Goal: Use online tool/utility: Utilize a website feature to perform a specific function

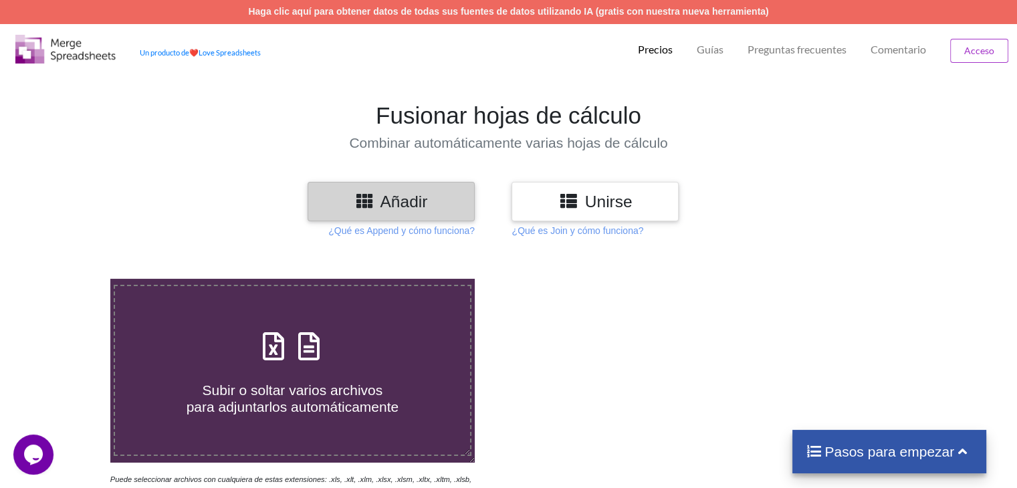
drag, startPoint x: 637, startPoint y: 338, endPoint x: 593, endPoint y: 330, distance: 44.2
click at [637, 338] on div at bounding box center [724, 389] width 432 height 221
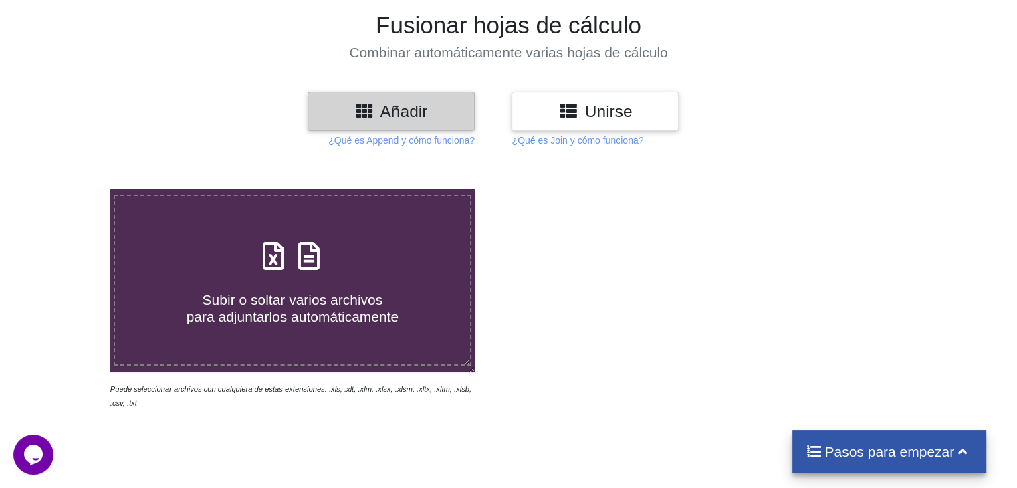
scroll to position [201, 0]
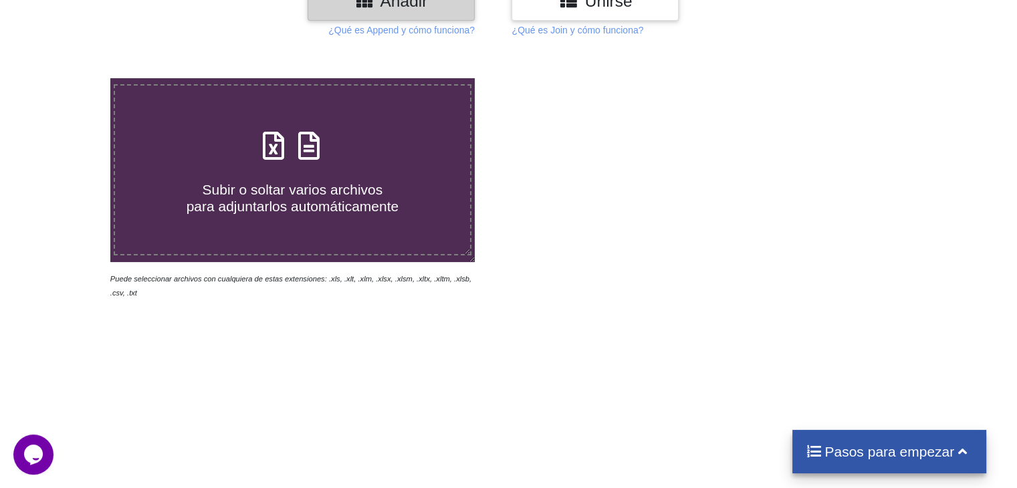
click at [373, 128] on div "Subir o soltar varios archivos para adjuntarlos automáticamente" at bounding box center [292, 170] width 354 height 90
click at [70, 78] on input "Subir o soltar varios archivos para adjuntarlos automáticamente" at bounding box center [70, 78] width 0 height 0
type input "C:\fakepath\DetalleComprobantesRegistrados - 2025-10-02T150322.686.xlsx"
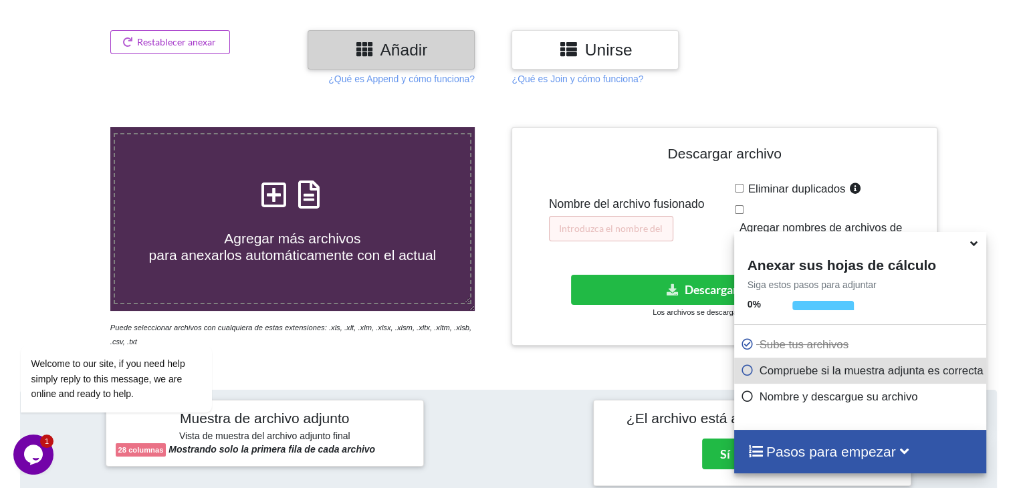
scroll to position [132, 0]
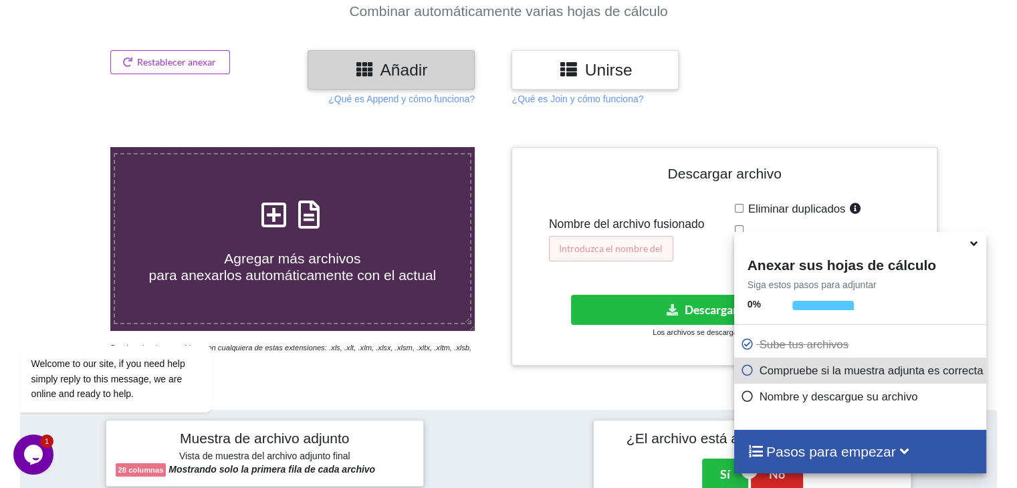
click at [650, 244] on input "text" at bounding box center [611, 248] width 124 height 25
click at [558, 247] on input "LIBRO COMPRA 2021" at bounding box center [611, 248] width 124 height 25
type input "CONSOLIDADO LIBRO EGRESOS 2021"
click at [604, 322] on button "Descargar archivo" at bounding box center [723, 310] width 304 height 30
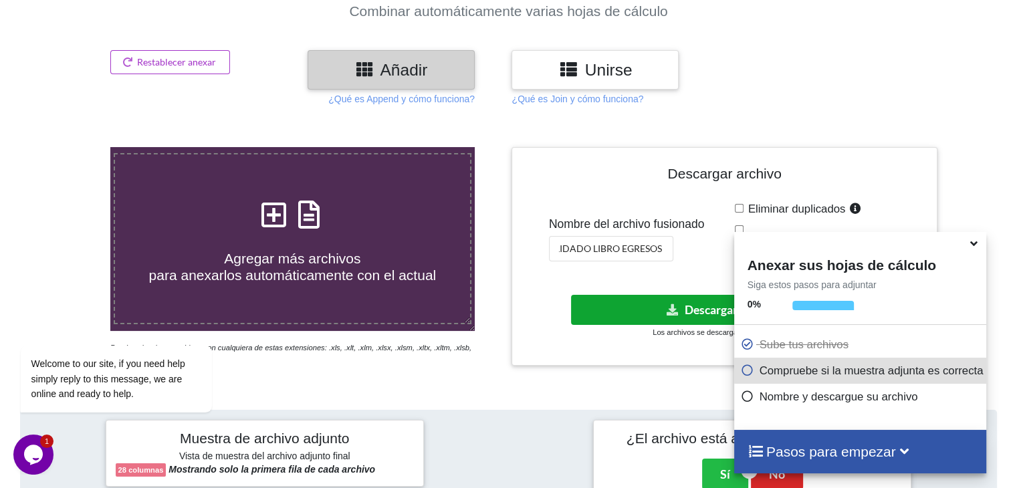
scroll to position [0, 0]
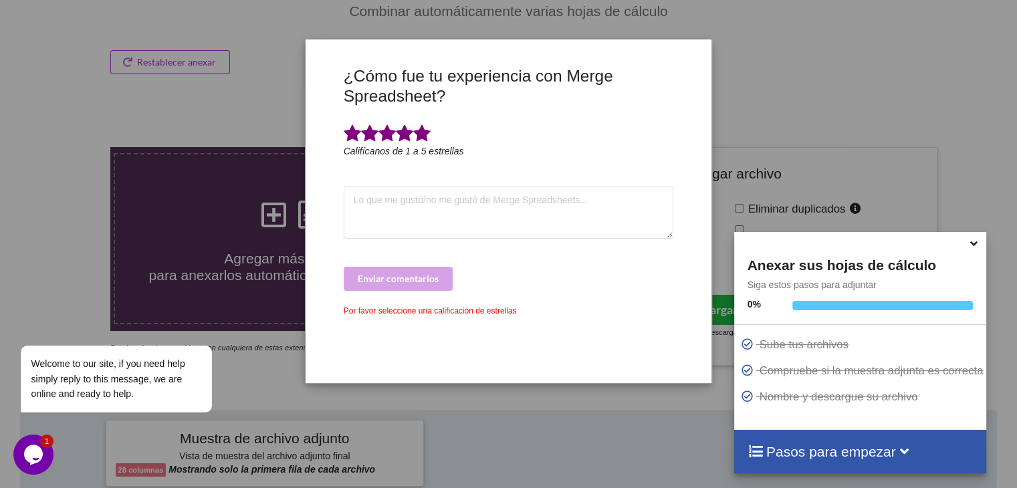
click at [428, 126] on span at bounding box center [421, 133] width 17 height 19
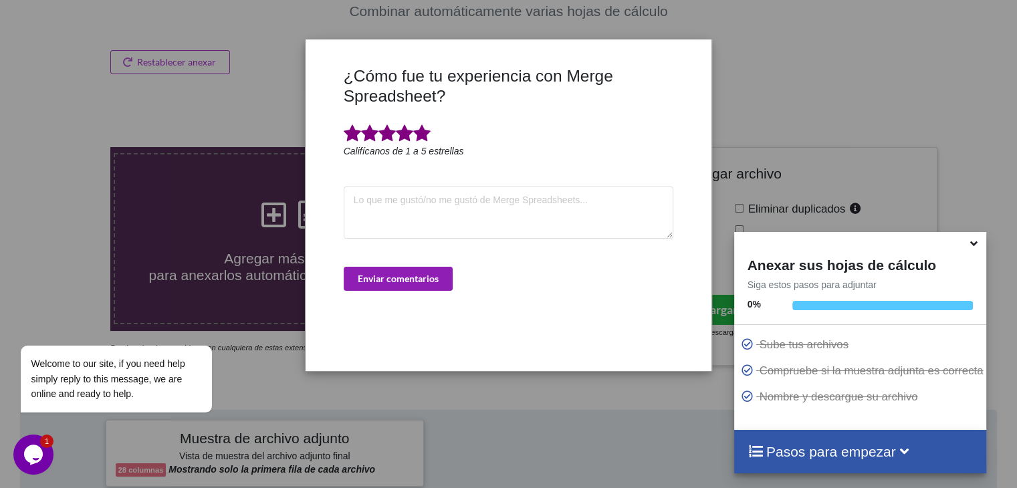
click at [443, 270] on button "Enviar comentarios" at bounding box center [398, 279] width 109 height 24
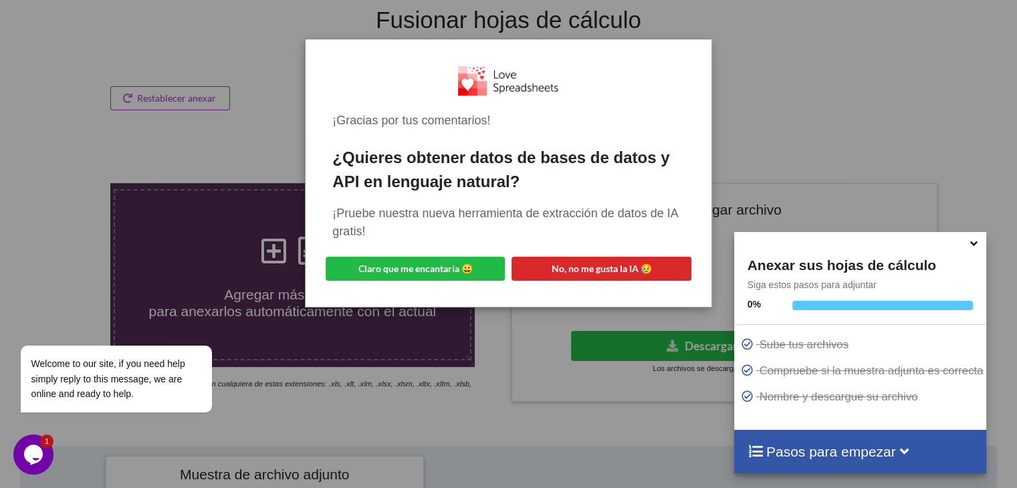
scroll to position [66, 0]
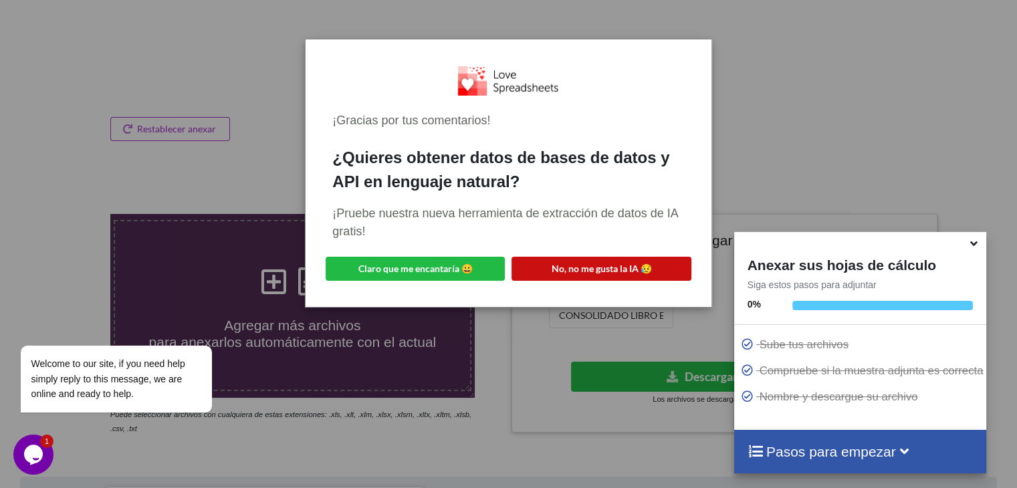
click at [562, 263] on font "No, no me gusta la IA 😥" at bounding box center [602, 268] width 100 height 11
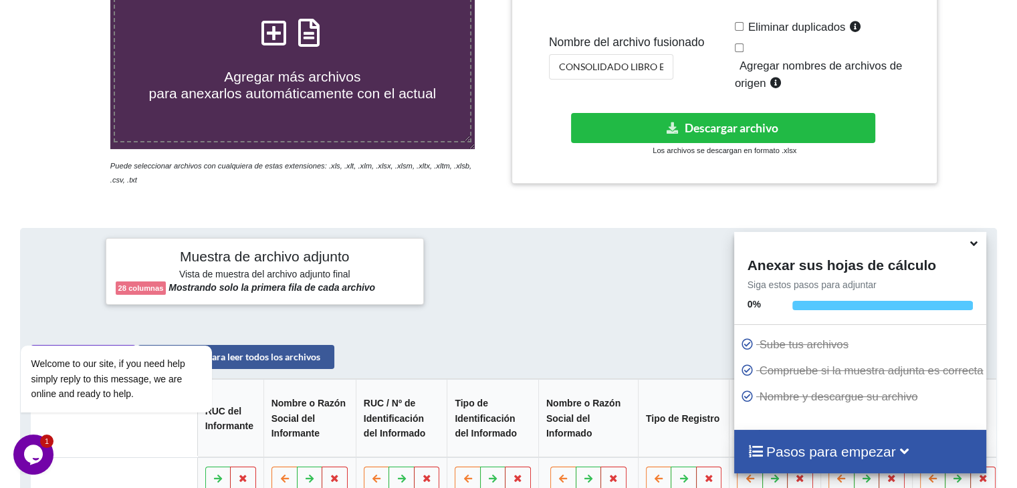
scroll to position [0, 0]
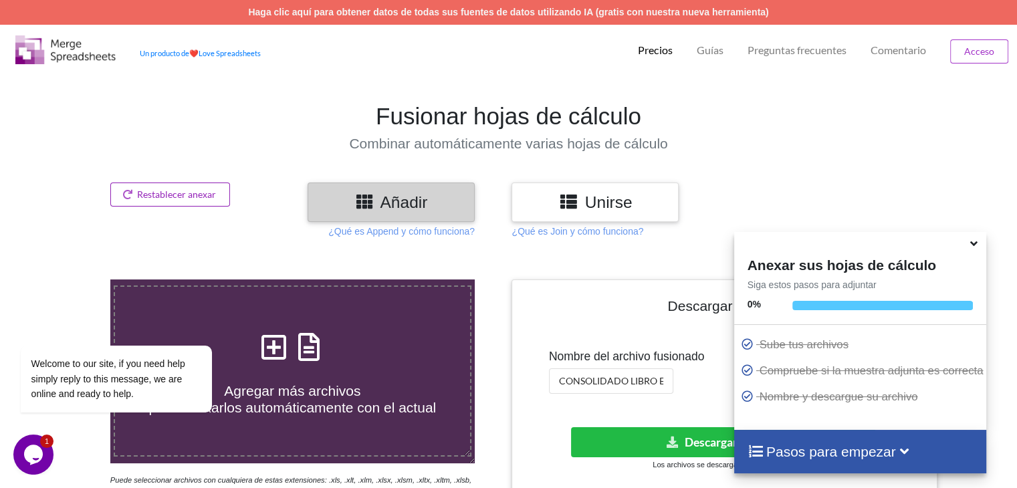
click at [198, 183] on button "Restablecer anexar" at bounding box center [170, 195] width 120 height 24
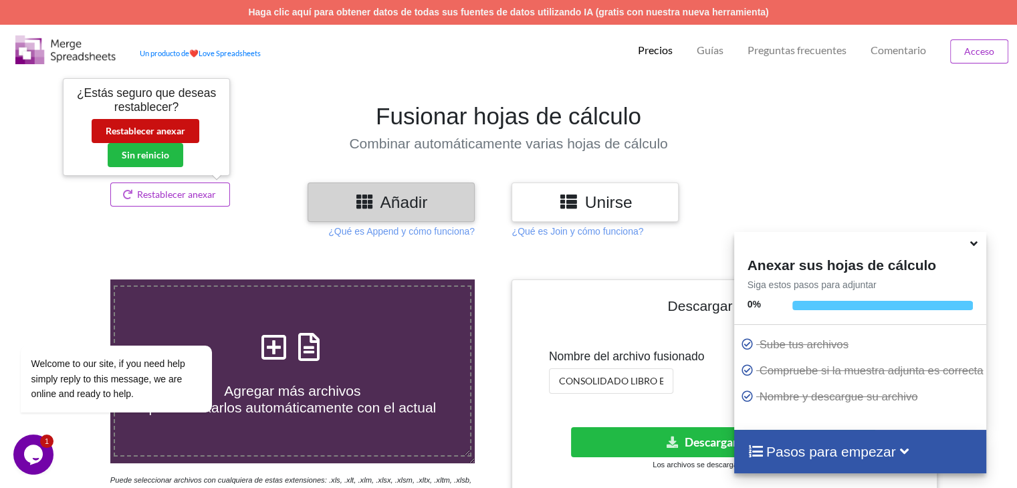
click at [182, 129] on font "Restablecer anexar" at bounding box center [146, 130] width 80 height 11
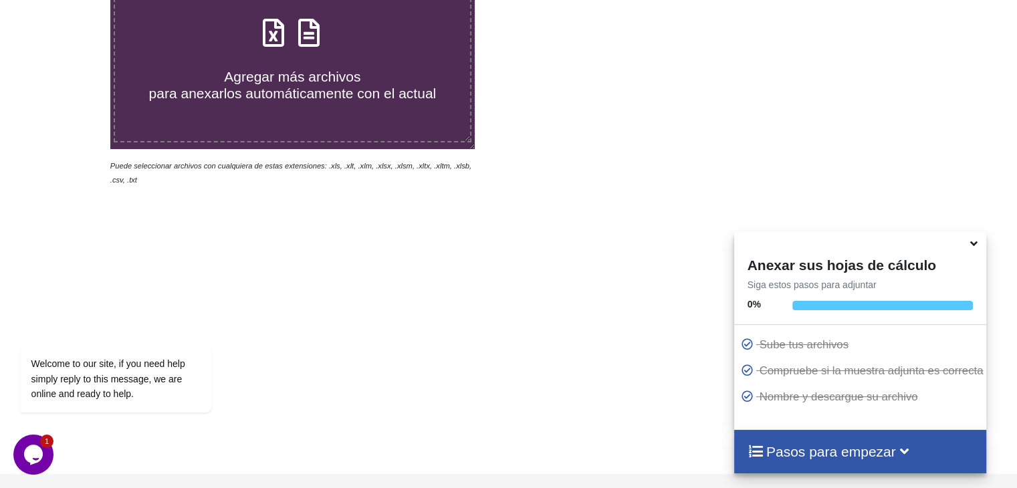
scroll to position [15, 0]
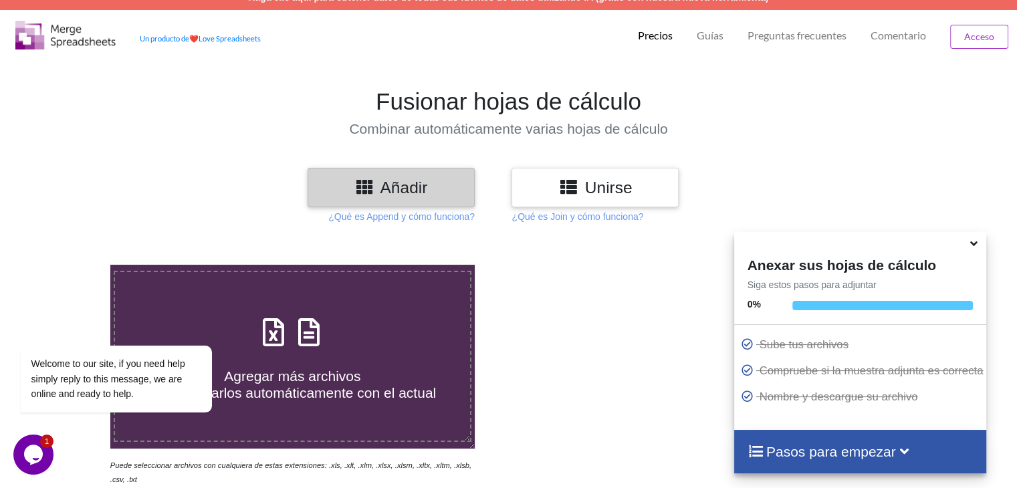
click at [398, 337] on div "Agregar más archivos para anexarlos automáticamente con el actual" at bounding box center [292, 357] width 354 height 90
click at [70, 265] on input "Agregar más archivos para anexarlos automáticamente con el actual" at bounding box center [70, 265] width 0 height 0
type input "C:\fakepath\DetalleComprobantesRegistrados - 2025-10-02T152540.109.xlsx"
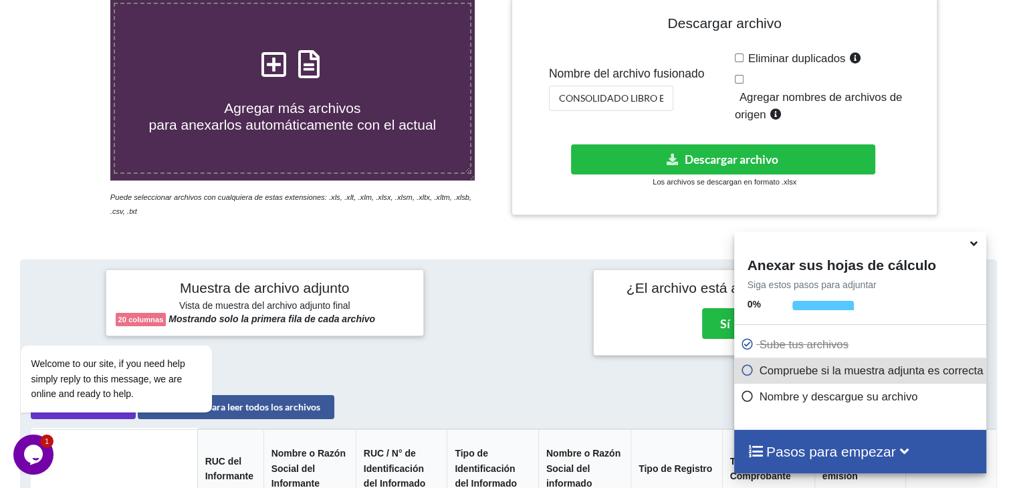
scroll to position [266, 0]
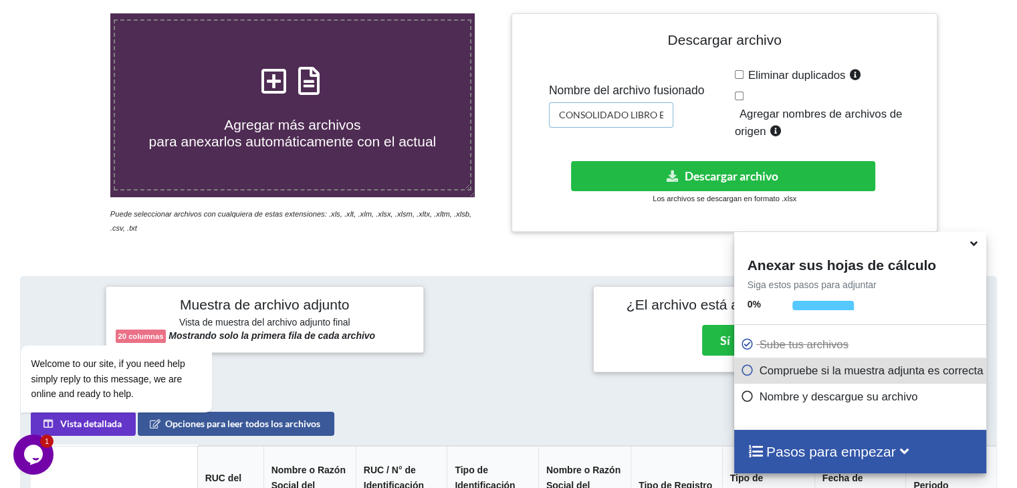
click at [640, 117] on input "CONSOLIDADO LIBRO EGRESOS 2021" at bounding box center [611, 114] width 124 height 25
click at [663, 110] on input "CONSOLIDADO LIBRO EGRESOS 2021" at bounding box center [611, 114] width 124 height 25
click at [670, 108] on input "CONSOLIDADO LIBRO EGRESOS 2021" at bounding box center [611, 114] width 124 height 25
click at [666, 112] on input "CONSOLIDADO LIBRO EGRESOS 2021" at bounding box center [611, 114] width 124 height 25
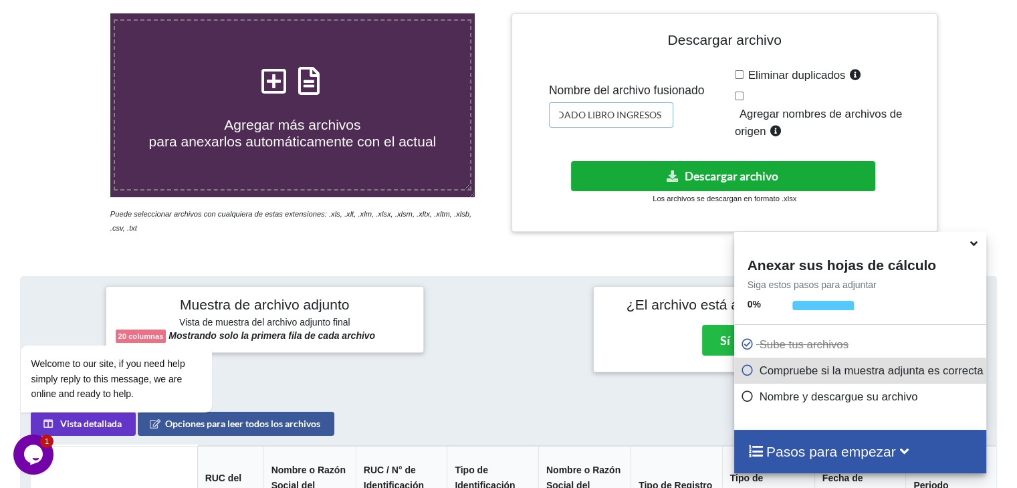
type input "CONSOLIDADO LIBRO INGRESOS 2021"
click at [780, 172] on button "Descargar archivo" at bounding box center [723, 176] width 304 height 30
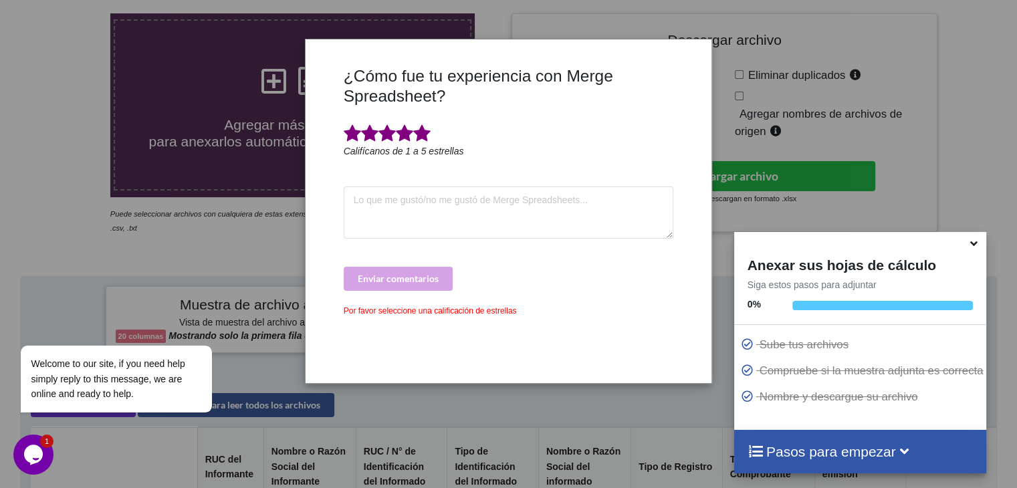
click at [423, 131] on span at bounding box center [421, 133] width 17 height 19
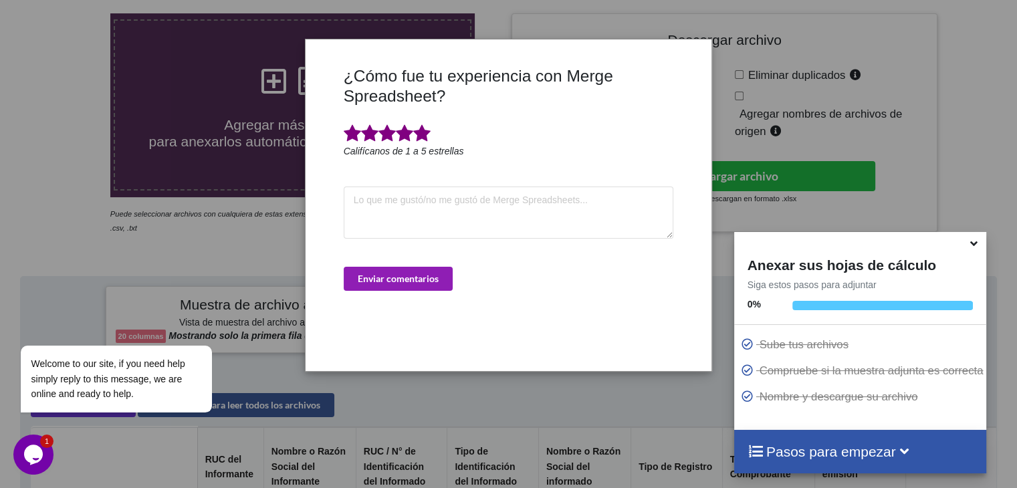
click at [421, 280] on font "Enviar comentarios" at bounding box center [398, 278] width 81 height 11
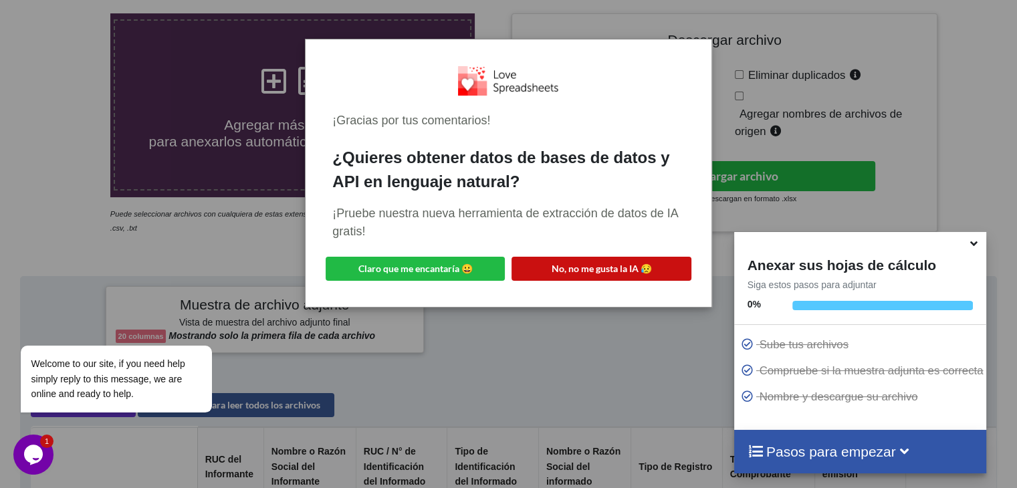
click at [621, 272] on font "No, no me gusta la IA 😥" at bounding box center [602, 268] width 100 height 11
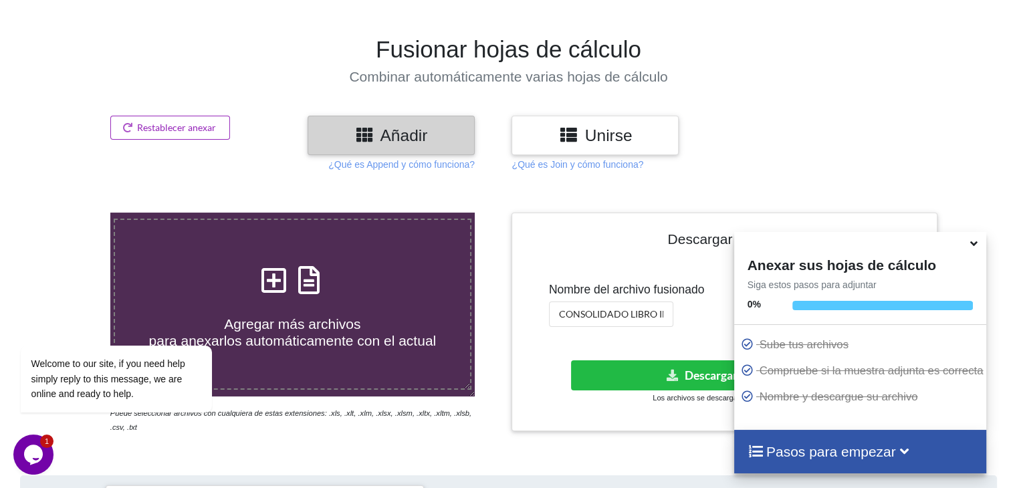
scroll to position [66, 0]
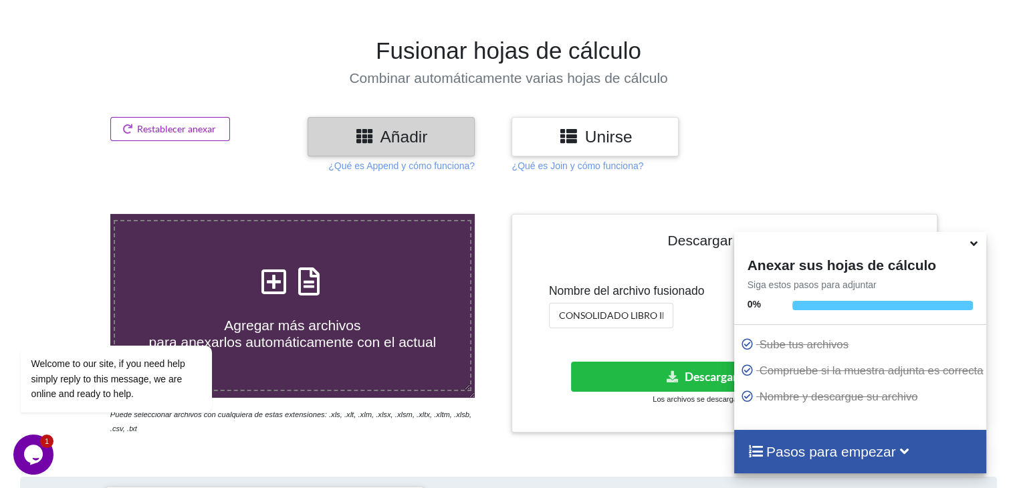
click at [181, 126] on font "Restablecer anexar" at bounding box center [176, 128] width 79 height 11
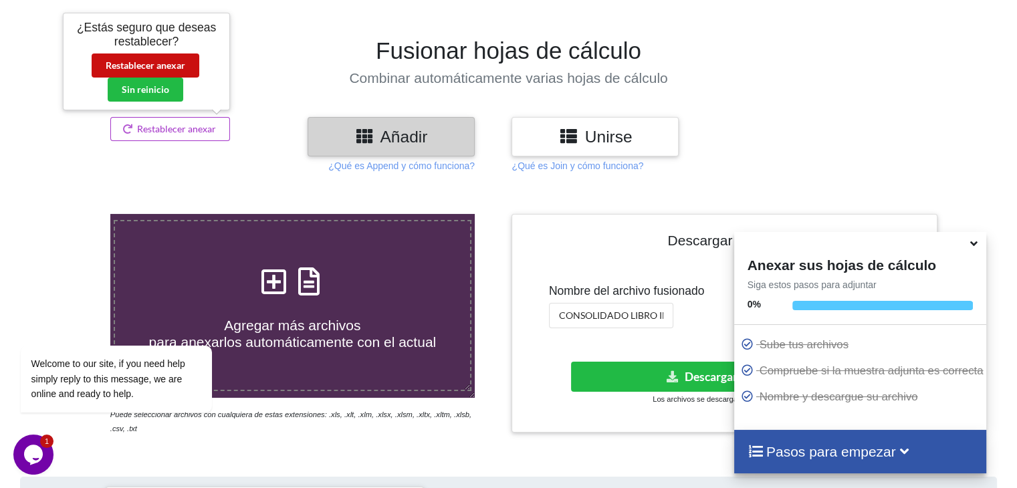
click at [160, 54] on button "Restablecer anexar" at bounding box center [146, 65] width 108 height 24
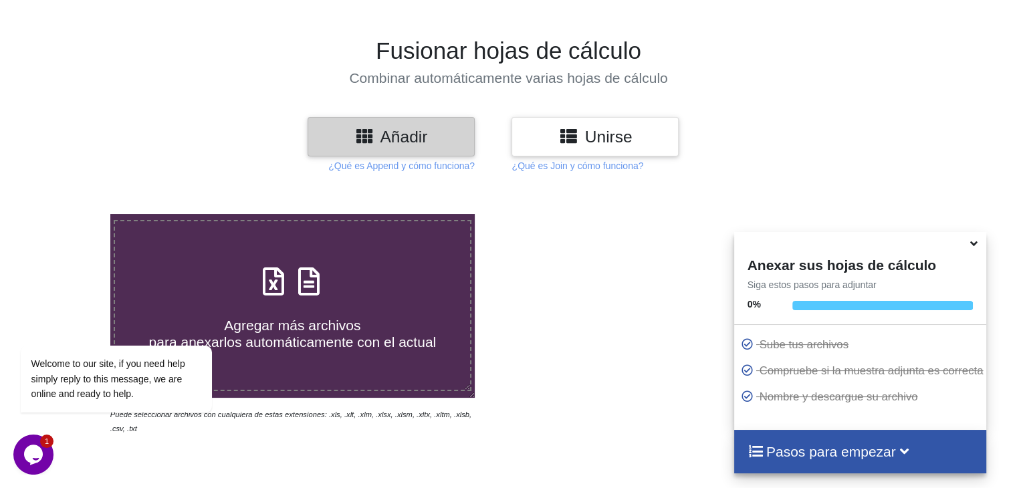
click at [334, 265] on div "Agregar más archivos para anexarlos automáticamente con el actual" at bounding box center [292, 306] width 354 height 90
click at [70, 214] on input "Agregar más archivos para anexarlos automáticamente con el actual" at bounding box center [70, 214] width 0 height 0
type input "C:\fakepath\DetalleComprobantesRegistrados - 2025-10-02T153329.142.xlsx"
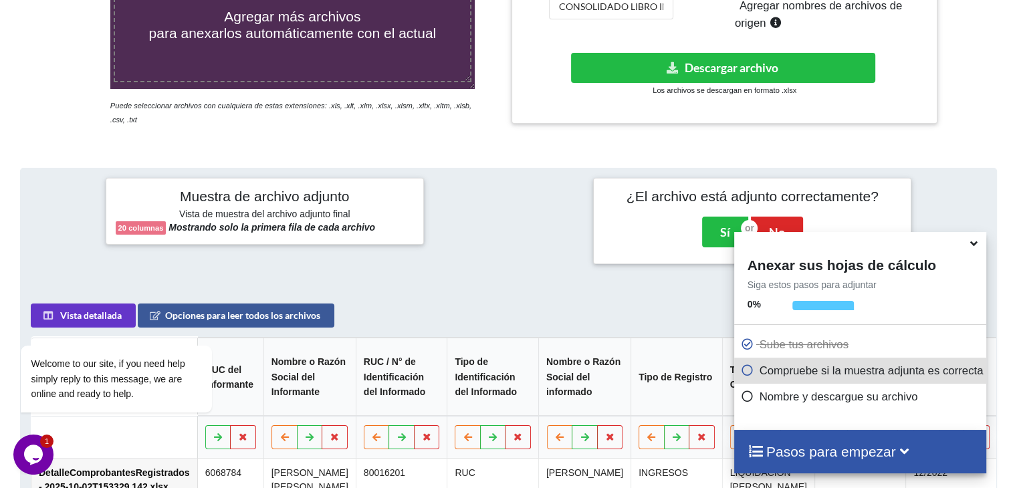
scroll to position [199, 0]
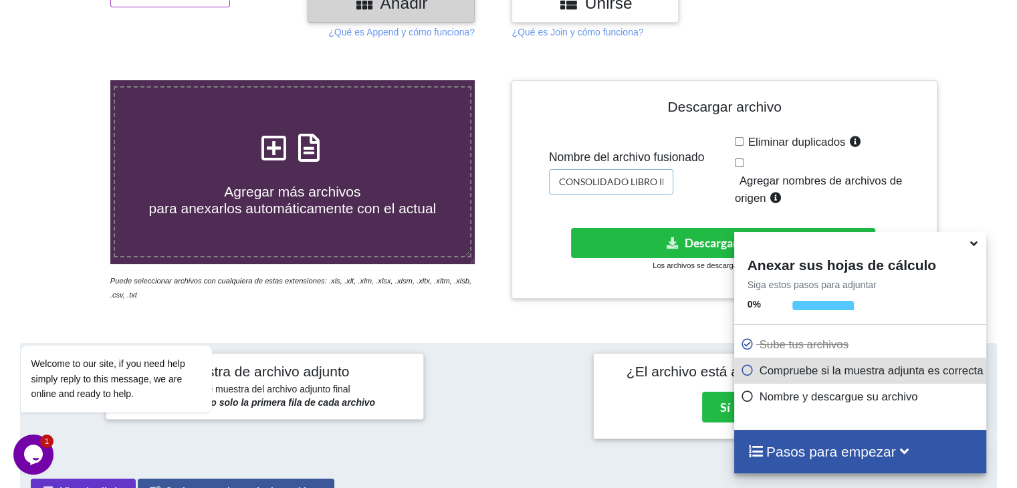
click at [651, 178] on input "CONSOLIDADO LIBRO INGRESOS 2021" at bounding box center [611, 181] width 124 height 25
click at [670, 176] on input "CONSOLIDADO LIBRO INGRESOS 2021" at bounding box center [611, 181] width 124 height 25
type input "CONSOLIDADO LIBRO INGRESOS 2022"
click at [701, 236] on font "Descargar archivo" at bounding box center [732, 243] width 94 height 14
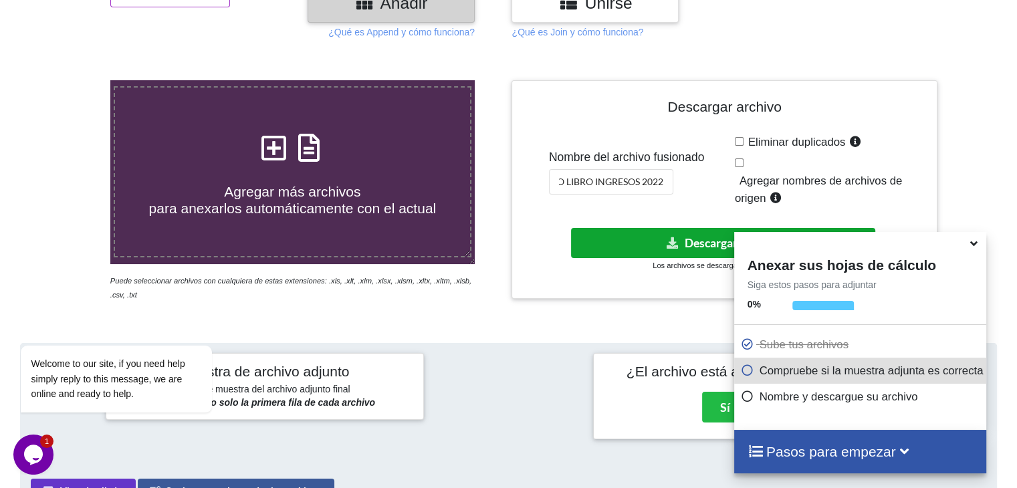
scroll to position [0, 0]
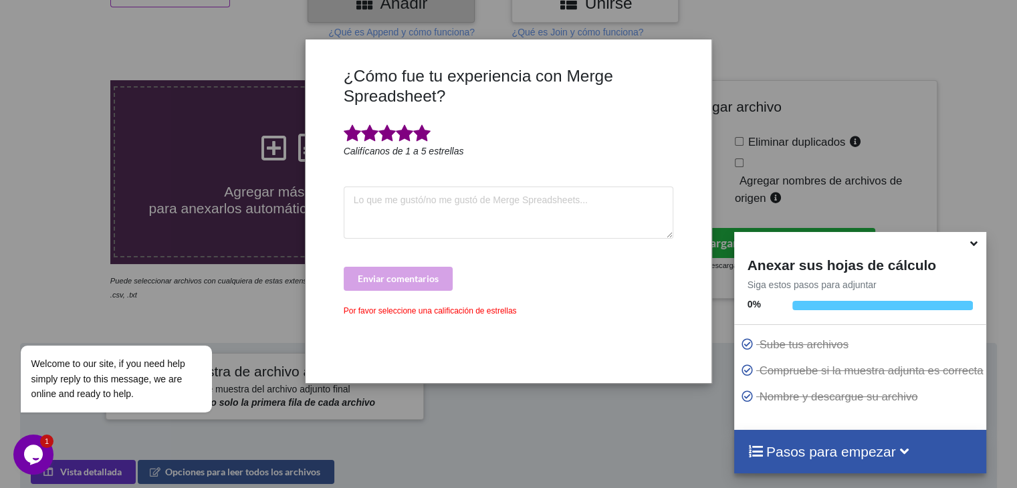
click at [425, 137] on span at bounding box center [421, 133] width 17 height 19
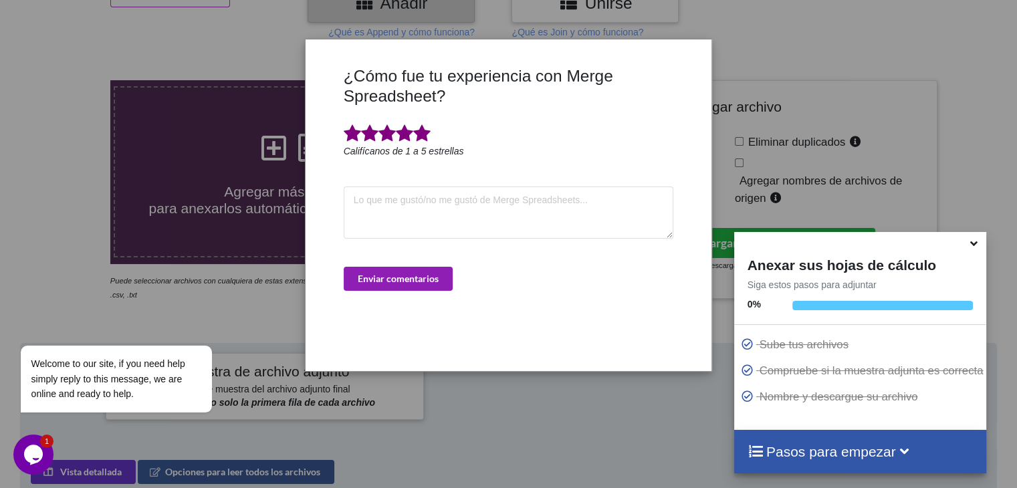
click at [417, 286] on button "Enviar comentarios" at bounding box center [398, 279] width 109 height 24
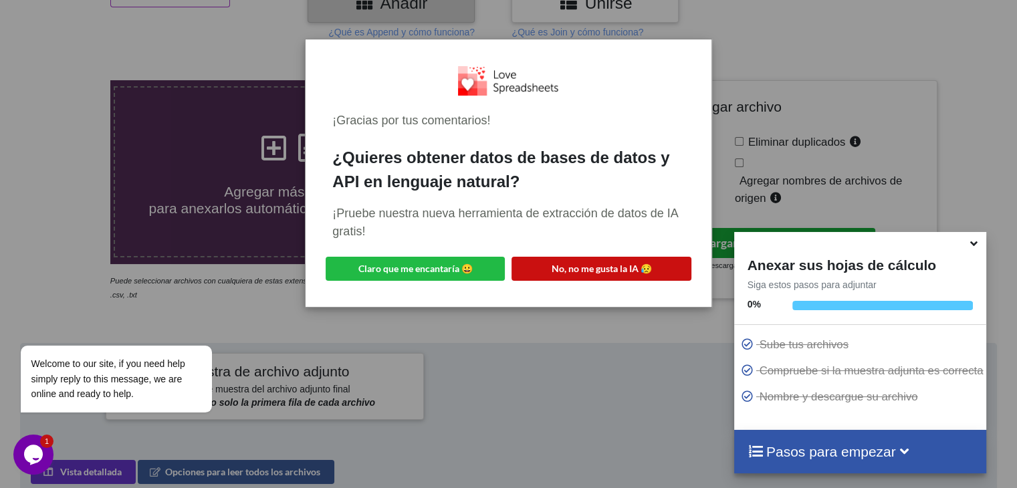
click at [637, 264] on font "No, no me gusta la IA 😥" at bounding box center [602, 268] width 100 height 11
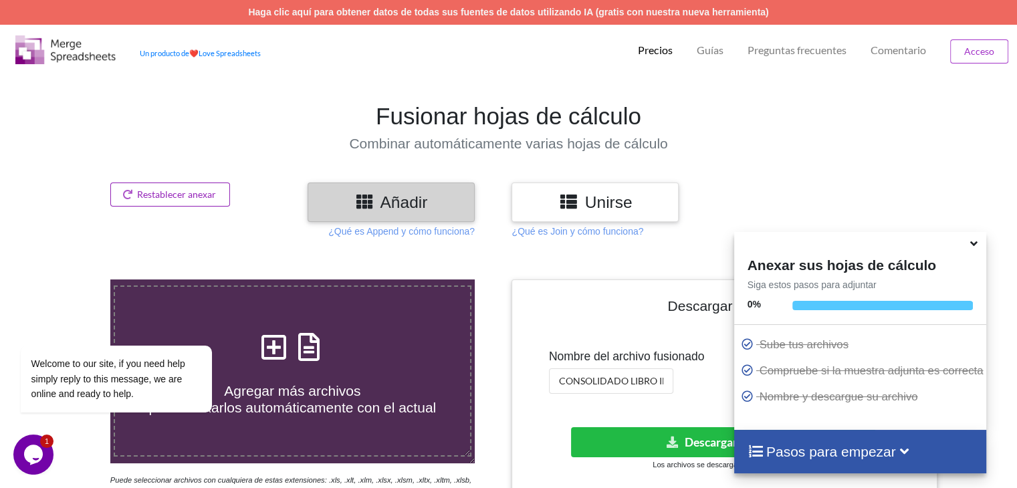
click at [185, 187] on button "Restablecer anexar" at bounding box center [170, 195] width 120 height 24
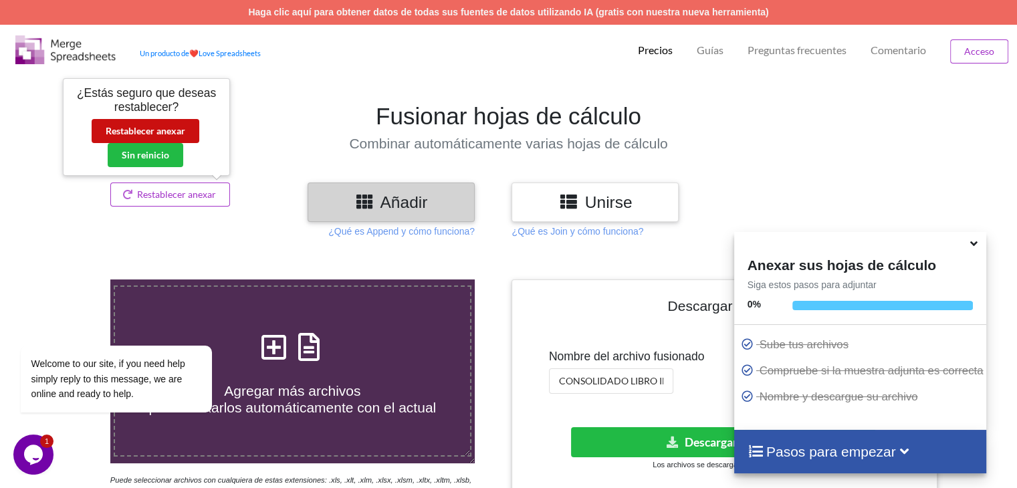
click at [182, 132] on font "Restablecer anexar" at bounding box center [146, 130] width 80 height 11
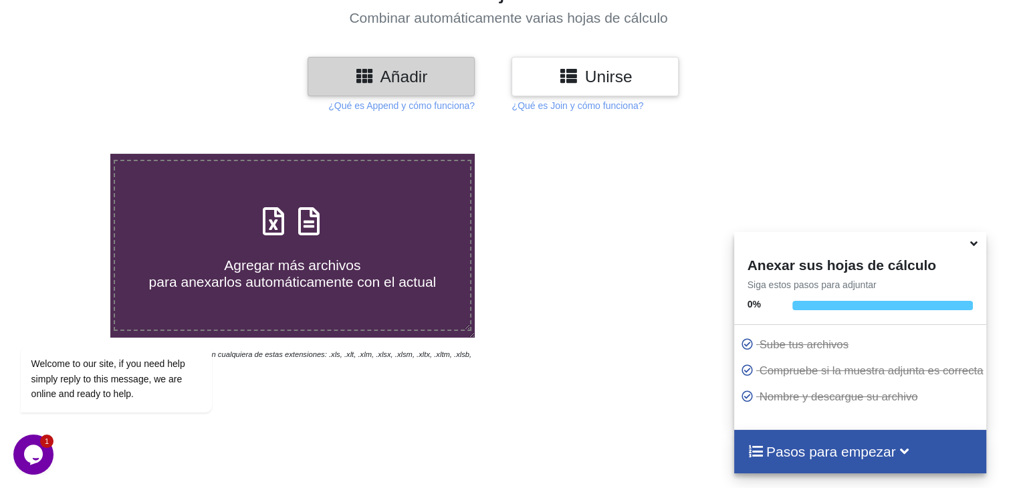
scroll to position [201, 0]
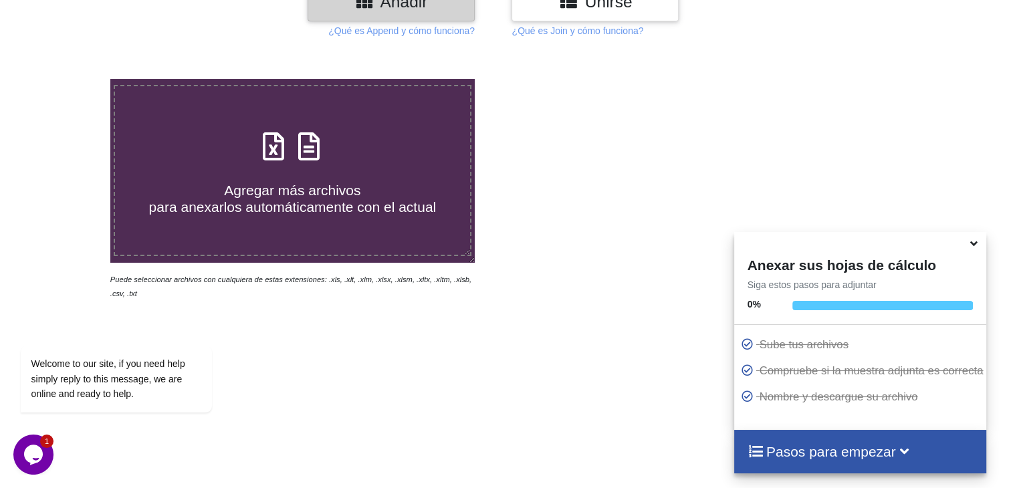
click at [427, 178] on h4 "Agregar más archivos para anexarlos automáticamente con el actual" at bounding box center [292, 190] width 354 height 51
click at [70, 79] on input "Agregar más archivos para anexarlos automáticamente con el actual" at bounding box center [70, 79] width 0 height 0
type input "C:\fakepath\DetalleComprobantesRegistrados - 2025-10-02T154233.277.xlsx"
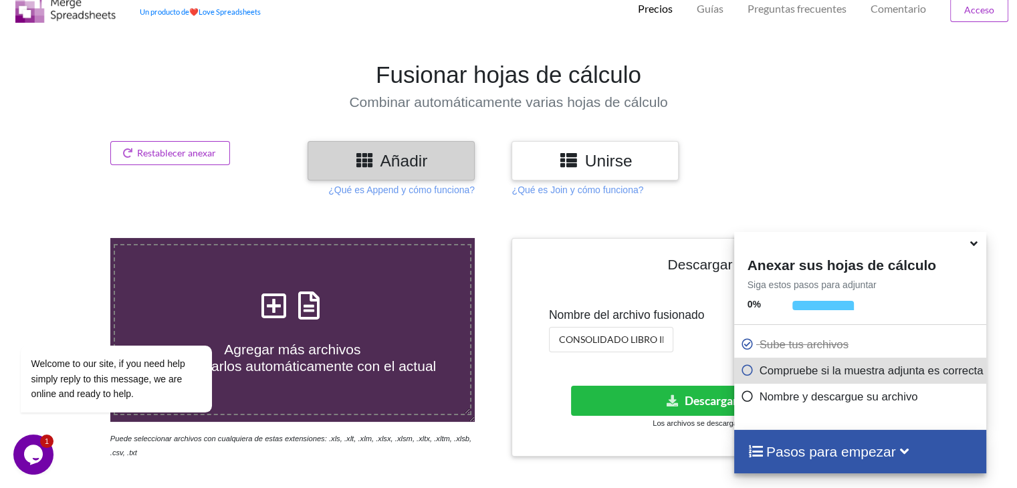
scroll to position [0, 0]
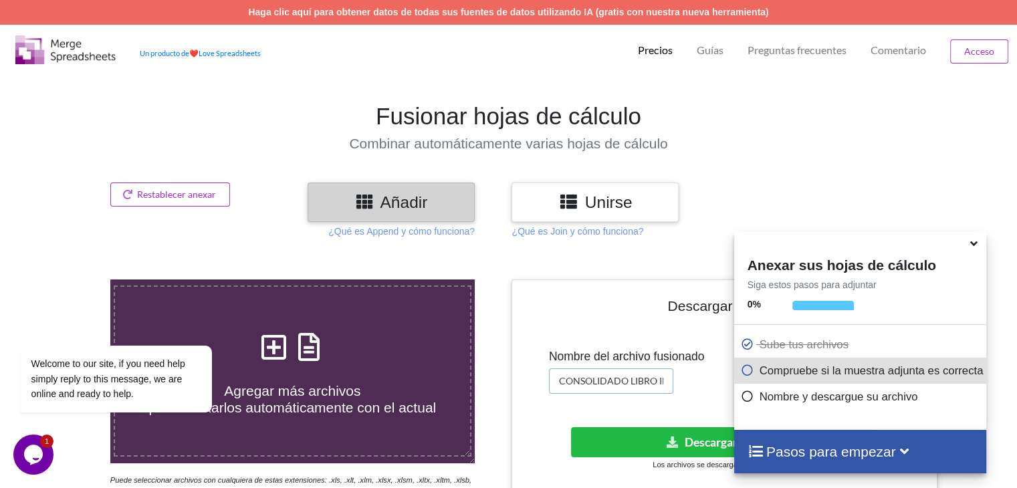
click at [652, 386] on input "CONSOLIDADO LIBRO INGRESOS 2022" at bounding box center [611, 380] width 124 height 25
type input "CONSOLIDADO LIBRO EGRESOS 2022"
click at [672, 437] on icon at bounding box center [672, 442] width 14 height 10
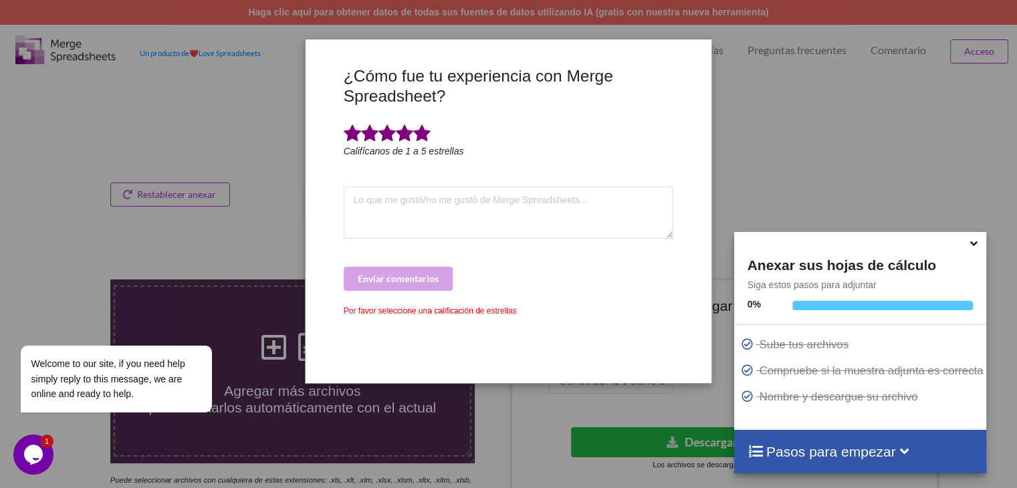
click at [423, 129] on span at bounding box center [421, 133] width 17 height 19
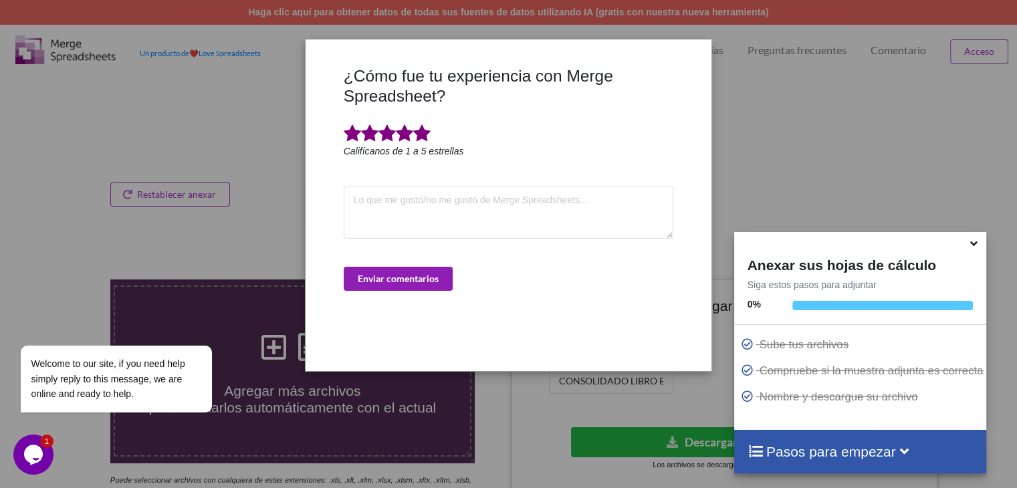
click at [415, 271] on button "Enviar comentarios" at bounding box center [398, 279] width 109 height 24
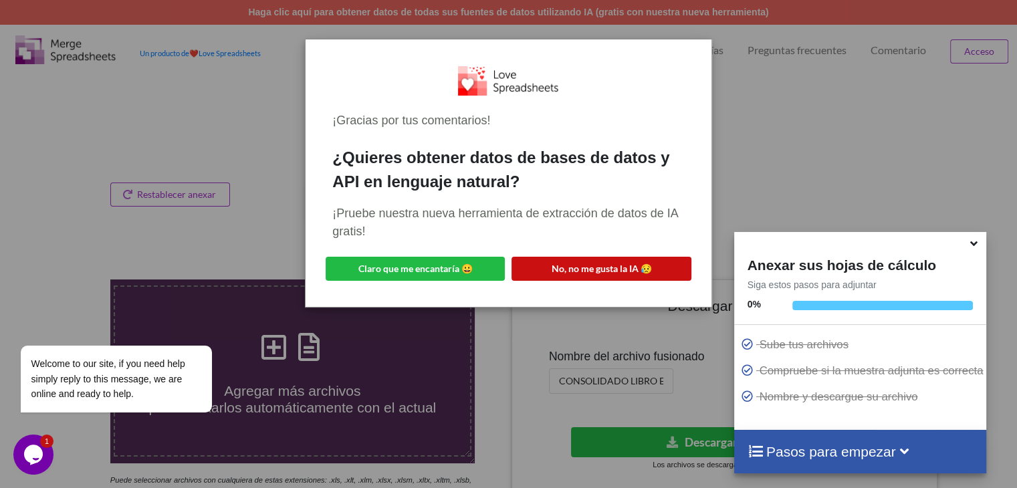
click at [615, 259] on button "No, no me gusta la IA 😥" at bounding box center [601, 269] width 179 height 24
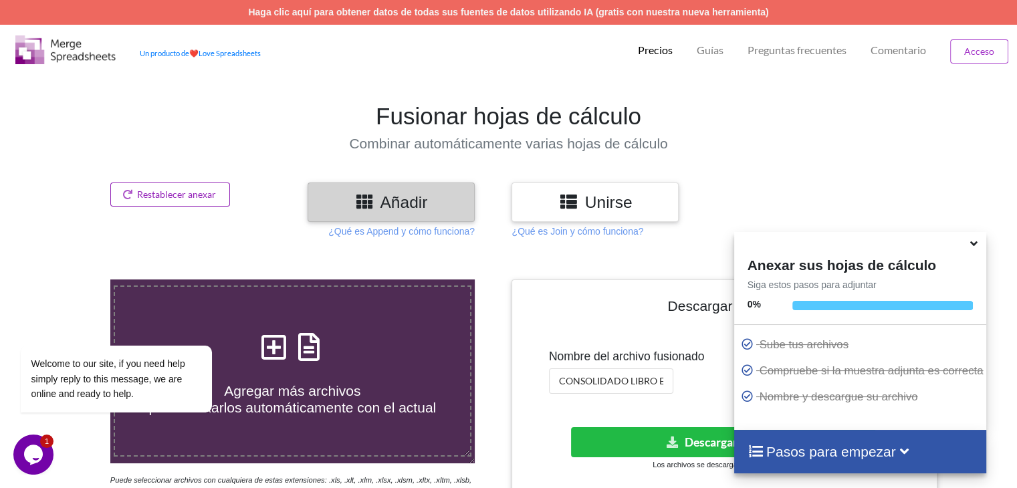
click at [207, 197] on font "Restablecer anexar" at bounding box center [176, 194] width 79 height 11
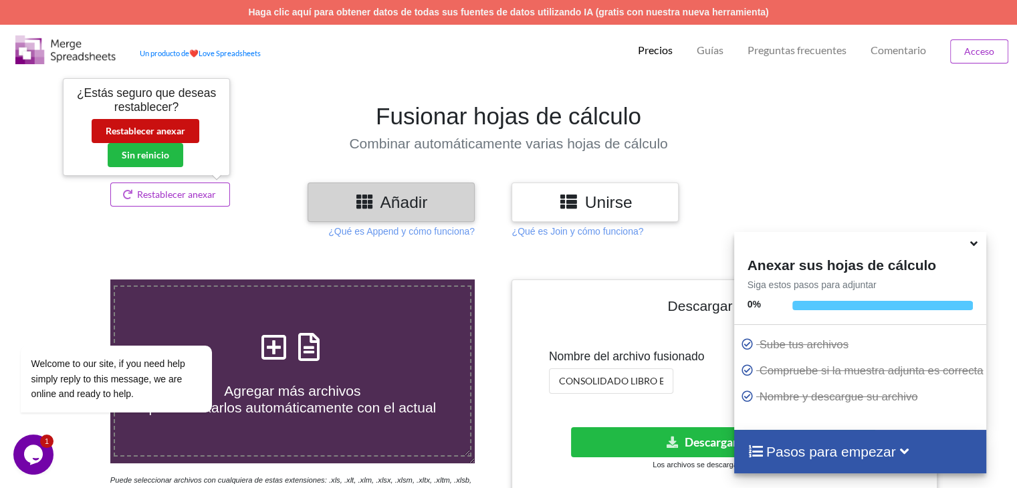
click at [165, 130] on font "Restablecer anexar" at bounding box center [146, 130] width 80 height 11
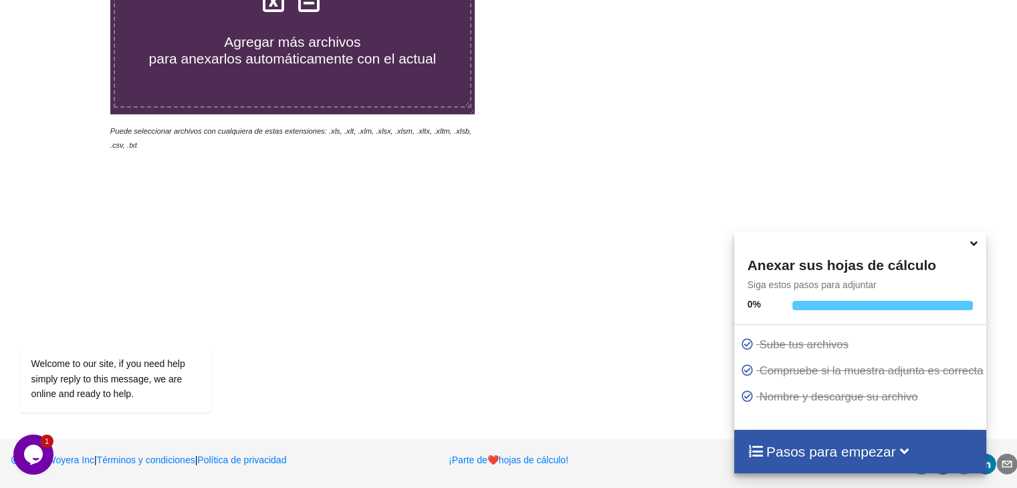
click at [395, 96] on label "Agregar más archivos para anexarlos automáticamente con el actual" at bounding box center [292, 21] width 357 height 171
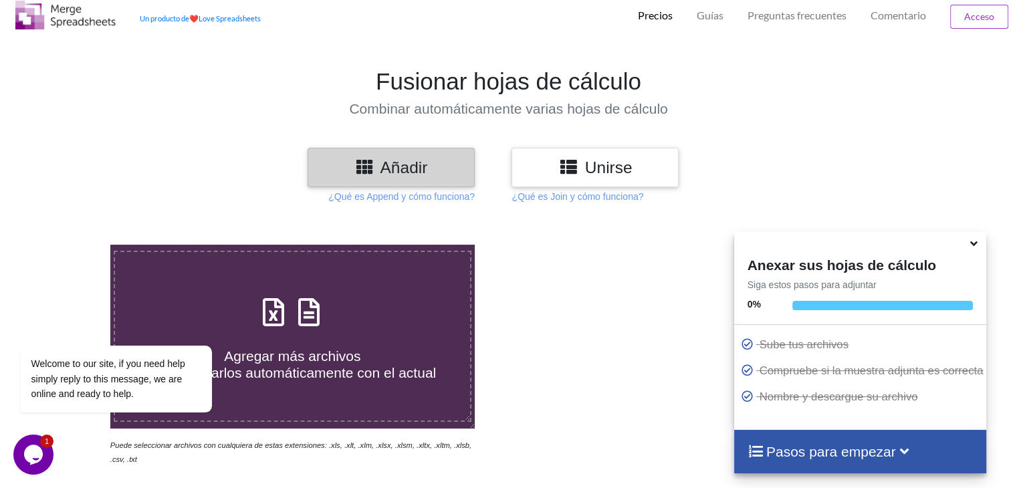
type input "C:\fakepath\DetalleComprobantesRegistrados - 2025-10-02T160049.269.xlsx"
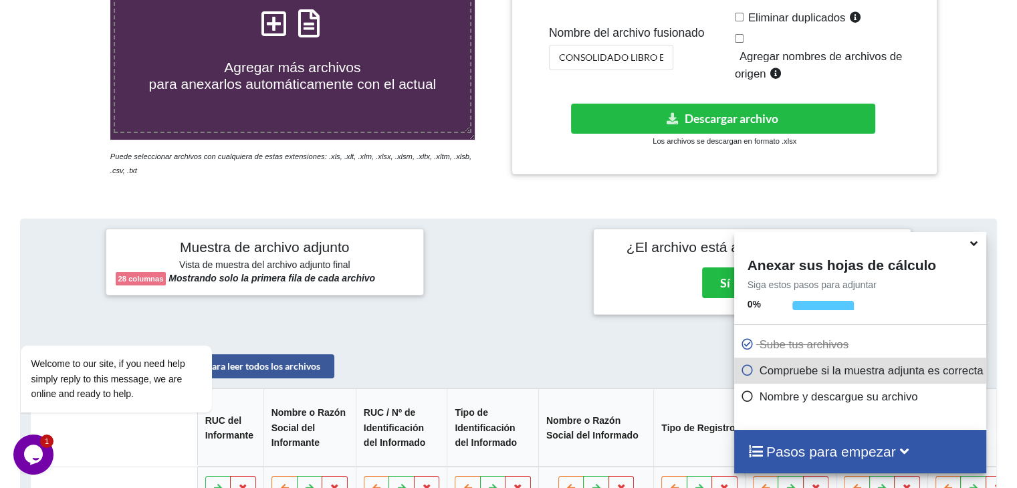
scroll to position [199, 0]
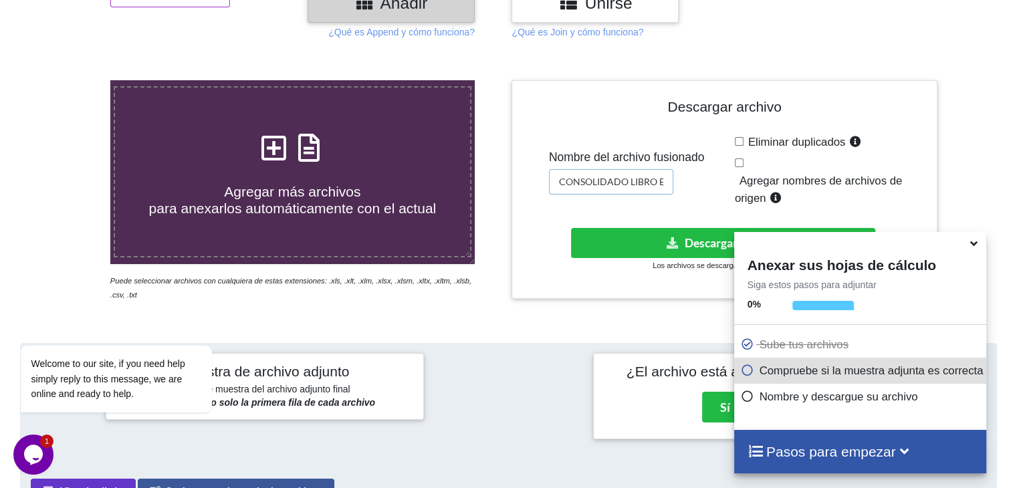
click at [664, 183] on input "CONSOLIDADO LIBRO EGRESOS 2022" at bounding box center [611, 181] width 124 height 25
type input "CONSOLIDADO LIBRO EGRESOS 2023"
click at [660, 233] on button "Descargar archivo" at bounding box center [723, 243] width 304 height 30
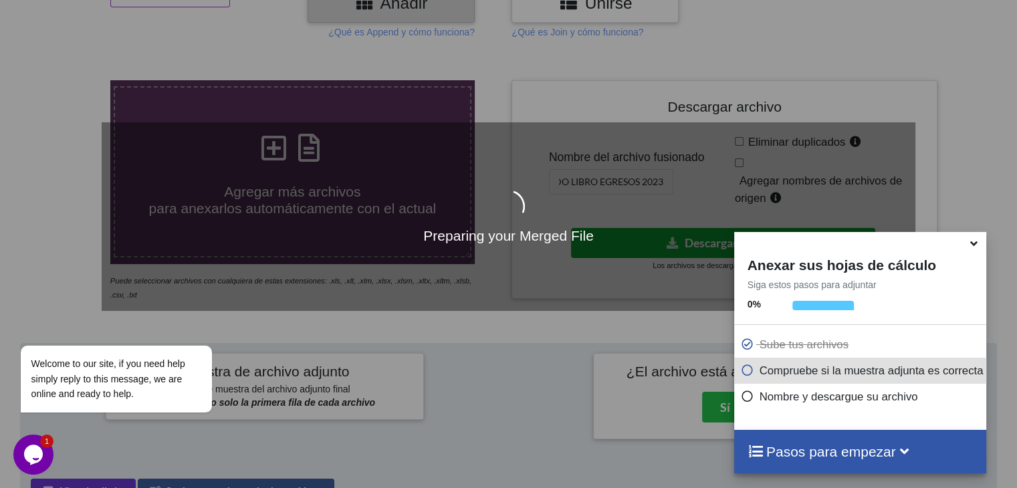
scroll to position [0, 0]
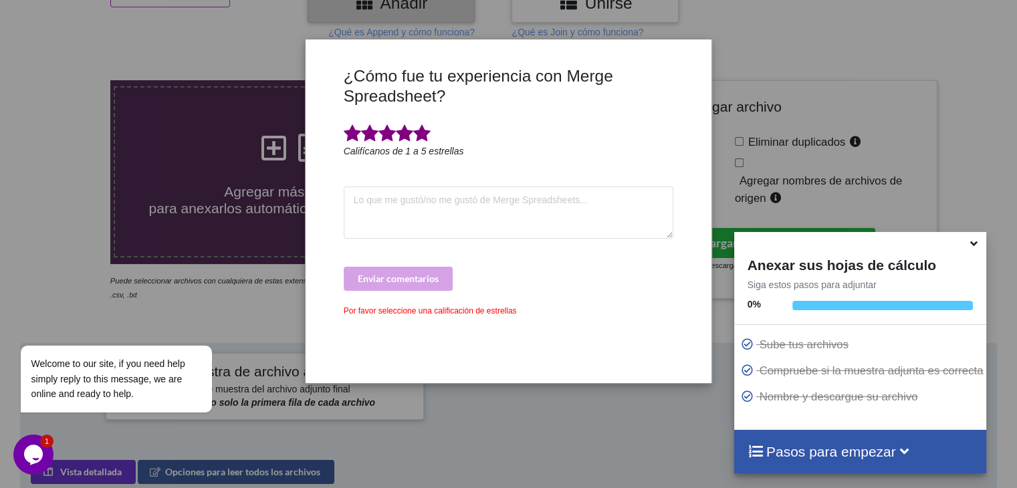
click at [427, 124] on span at bounding box center [421, 133] width 17 height 19
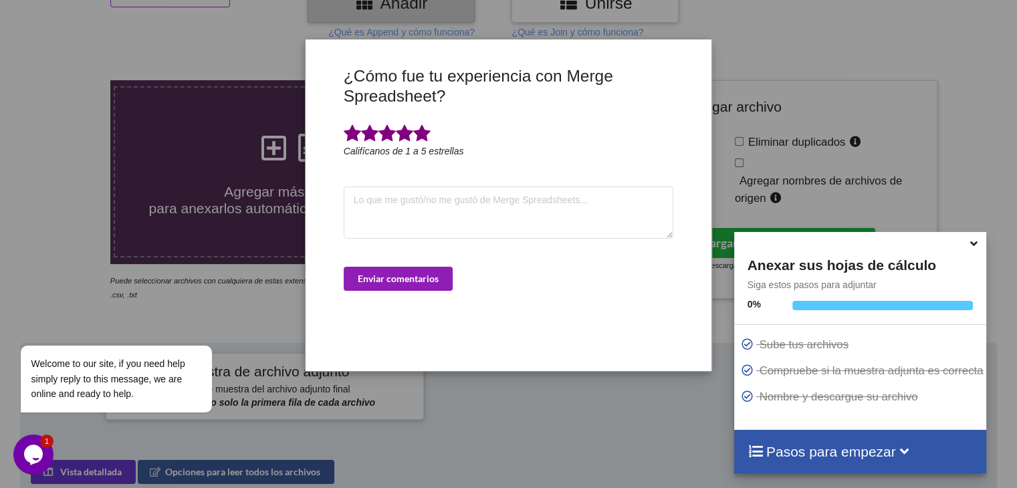
click at [409, 273] on font "Enviar comentarios" at bounding box center [398, 278] width 81 height 11
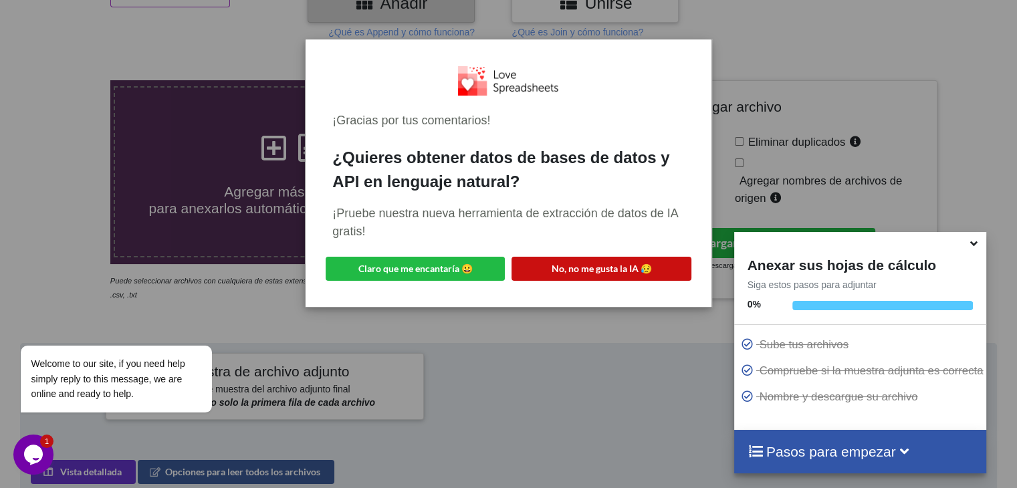
click at [556, 267] on font "No, no me gusta la IA 😥" at bounding box center [602, 268] width 100 height 11
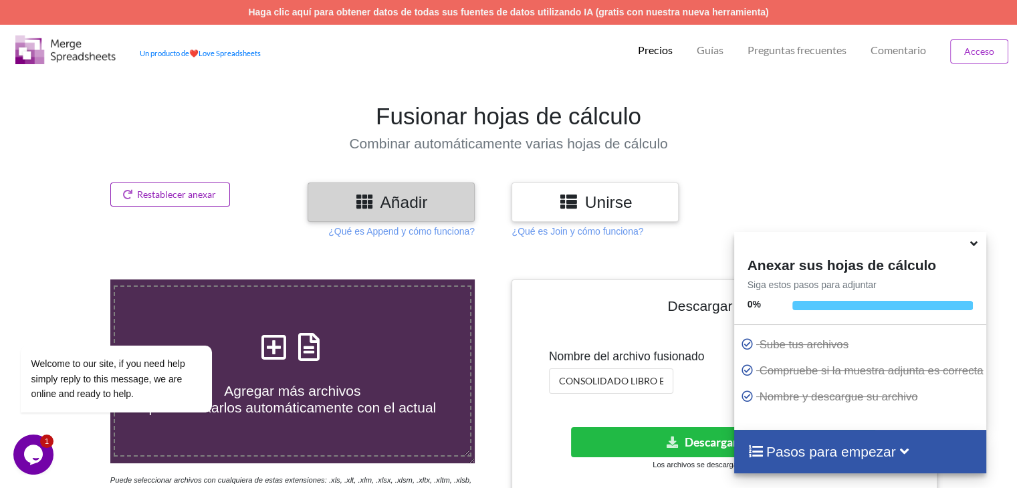
click at [201, 201] on button "Restablecer anexar" at bounding box center [170, 195] width 120 height 24
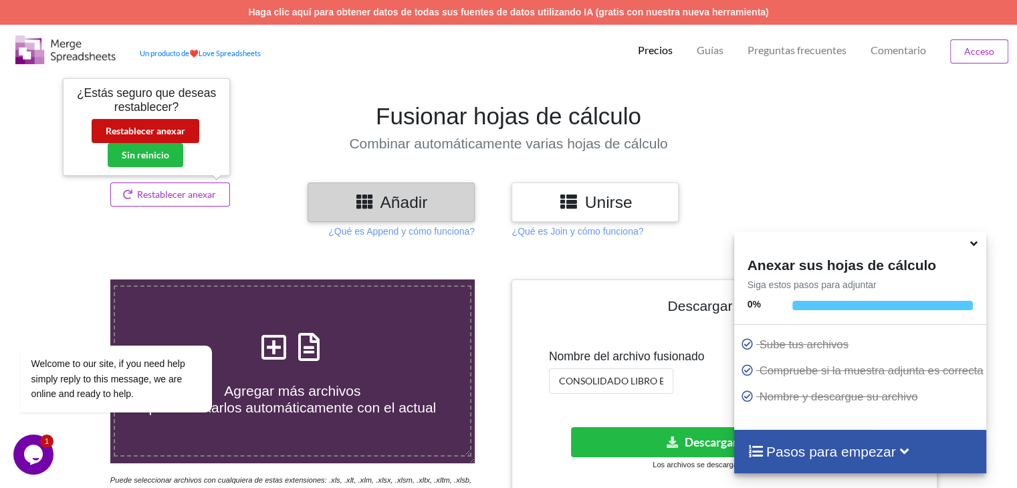
click at [135, 129] on font "Restablecer anexar" at bounding box center [146, 130] width 80 height 11
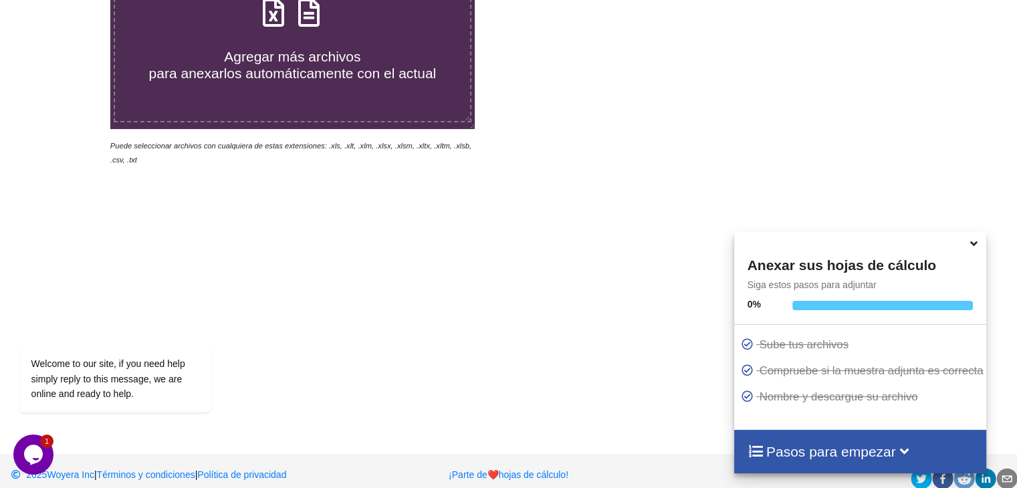
click at [380, 86] on label "Agregar más archivos para anexarlos automáticamente con el actual" at bounding box center [292, 36] width 357 height 171
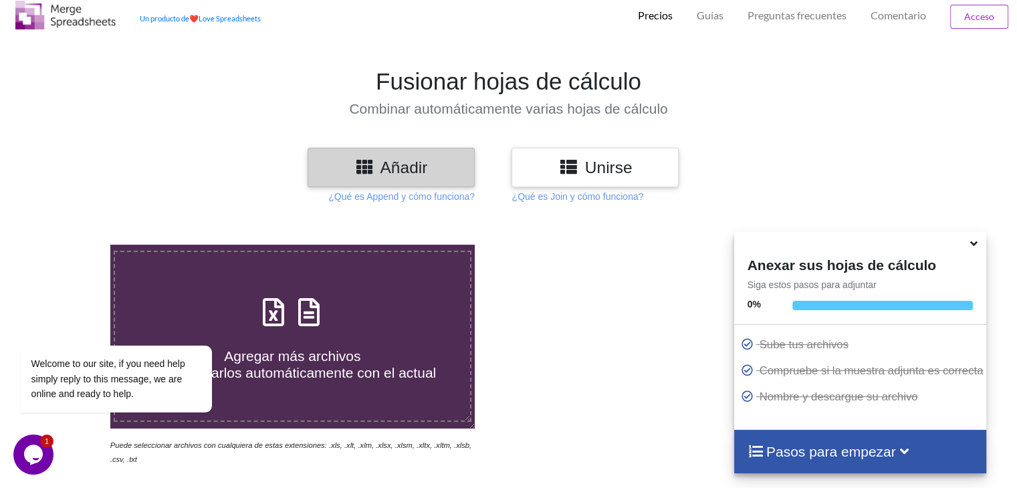
type input "C:\fakepath\DetalleComprobantesRegistrados - 2025-10-02T161324.090.xlsx"
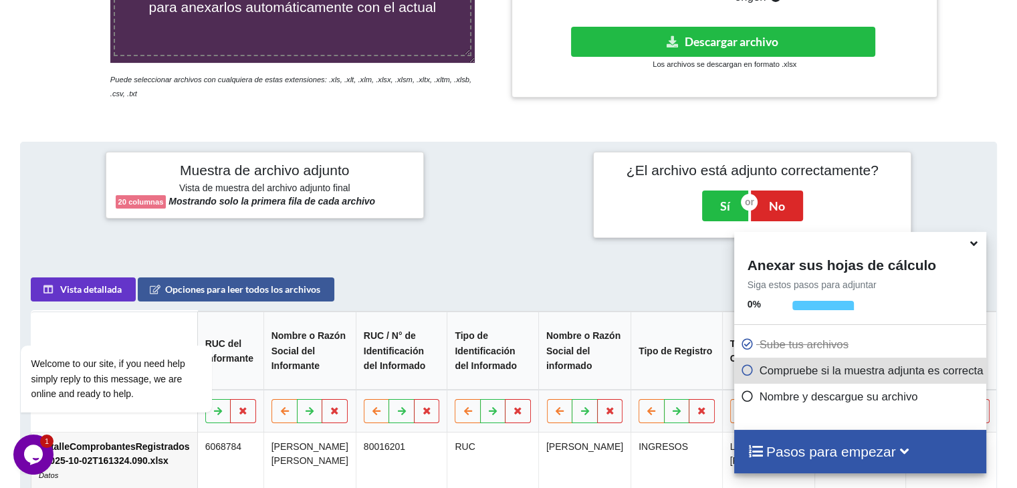
scroll to position [132, 0]
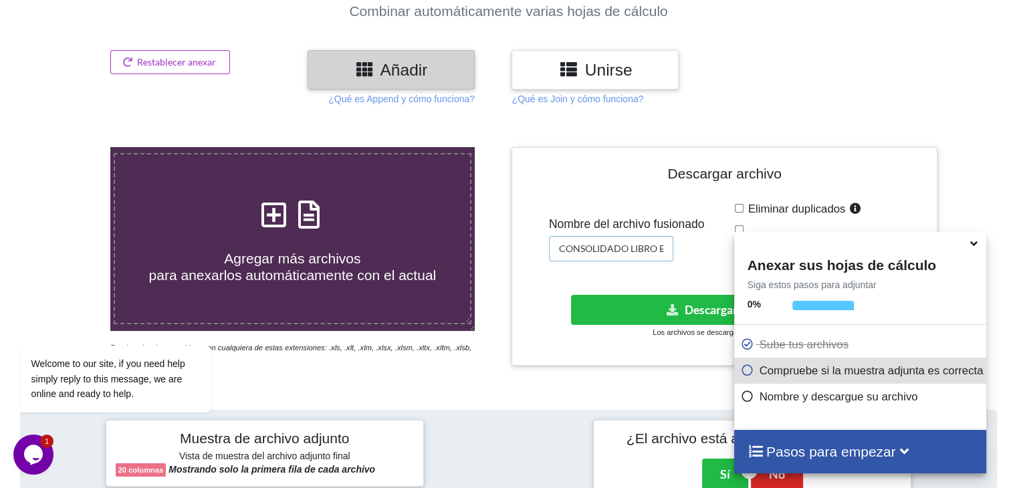
click at [655, 247] on input "CONSOLIDADO LIBRO EGRESOS 2023" at bounding box center [611, 248] width 124 height 25
click at [664, 248] on input "CONSOLIDADO LIBRO EGRESOS 2023" at bounding box center [611, 248] width 124 height 25
click at [669, 251] on input "CONSOLIDADO LIBRO EGRESOS 2023" at bounding box center [611, 248] width 124 height 25
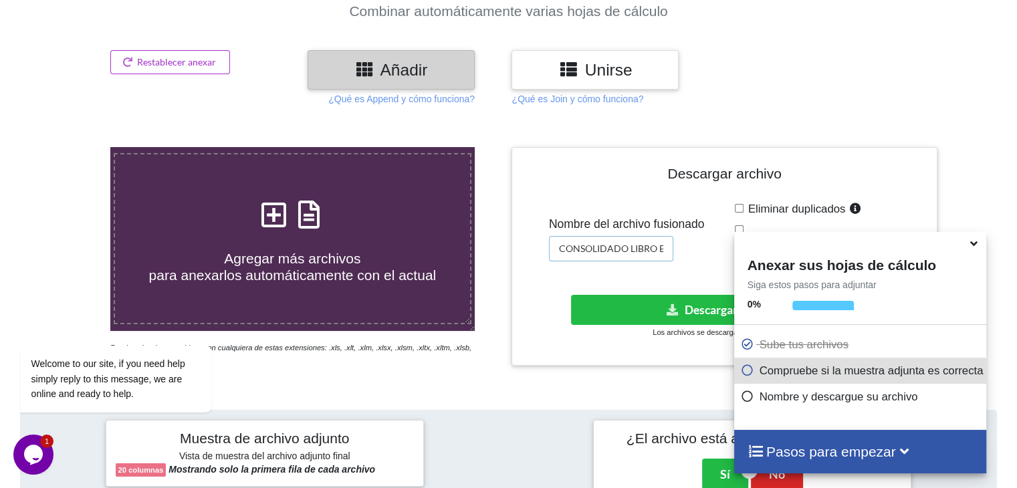
click at [667, 249] on input "CONSOLIDADO LIBRO EGRESOS 2023" at bounding box center [611, 248] width 124 height 25
type input "CONSOLIDADO LIBRO INGRESOS 2023"
click at [556, 290] on div "Descargar archivo Nombre del archivo fusionado CONSOLIDADO LIBRO INGRESOS 2023 …" at bounding box center [724, 256] width 405 height 199
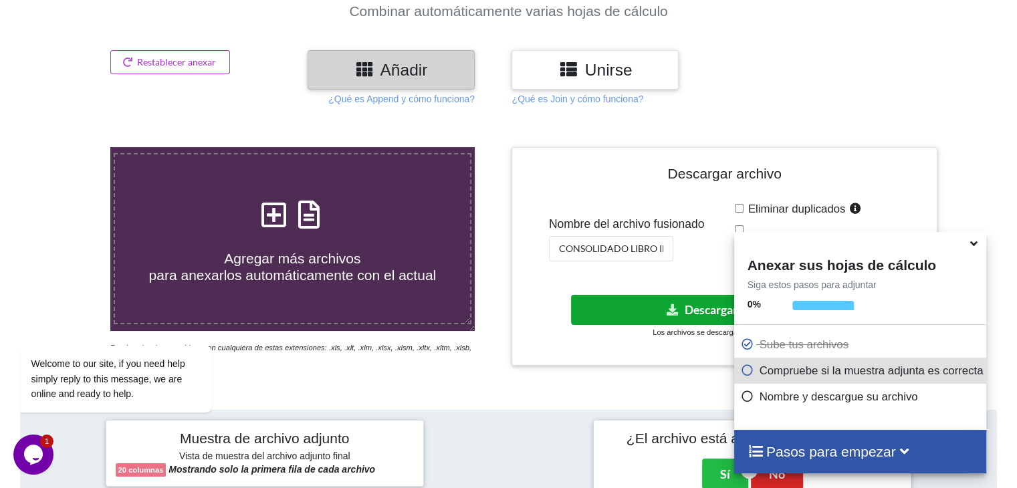
click at [613, 312] on button "Descargar archivo" at bounding box center [723, 310] width 304 height 30
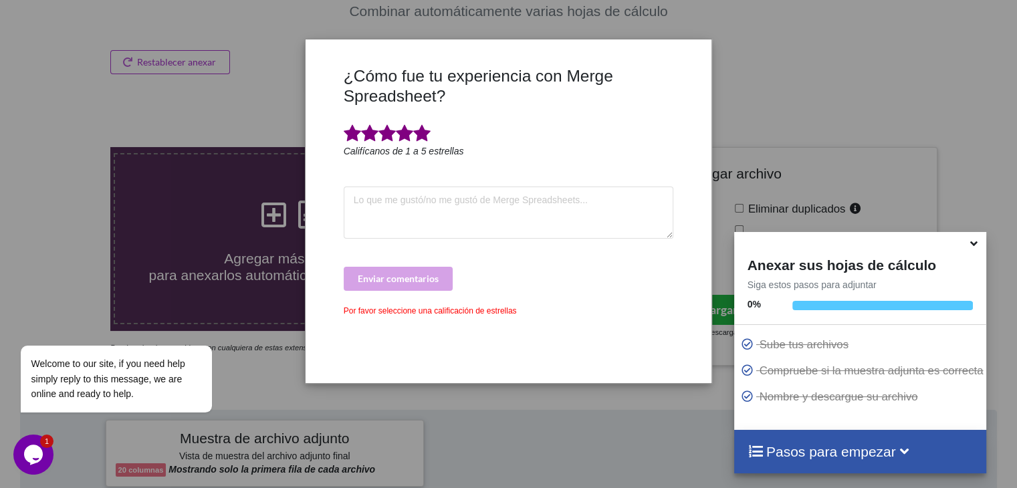
click at [424, 138] on span at bounding box center [421, 133] width 17 height 19
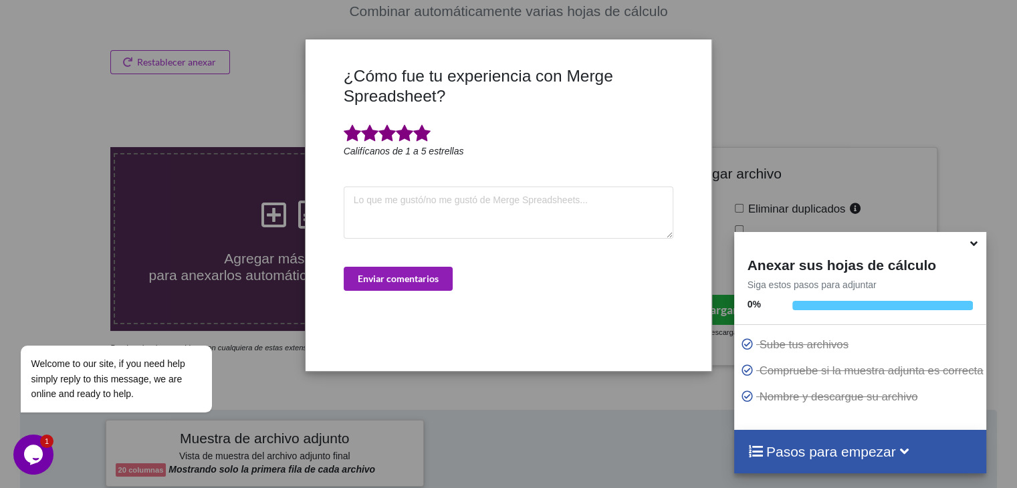
drag, startPoint x: 419, startPoint y: 282, endPoint x: 426, endPoint y: 255, distance: 27.7
click at [418, 282] on font "Enviar comentarios" at bounding box center [398, 278] width 81 height 11
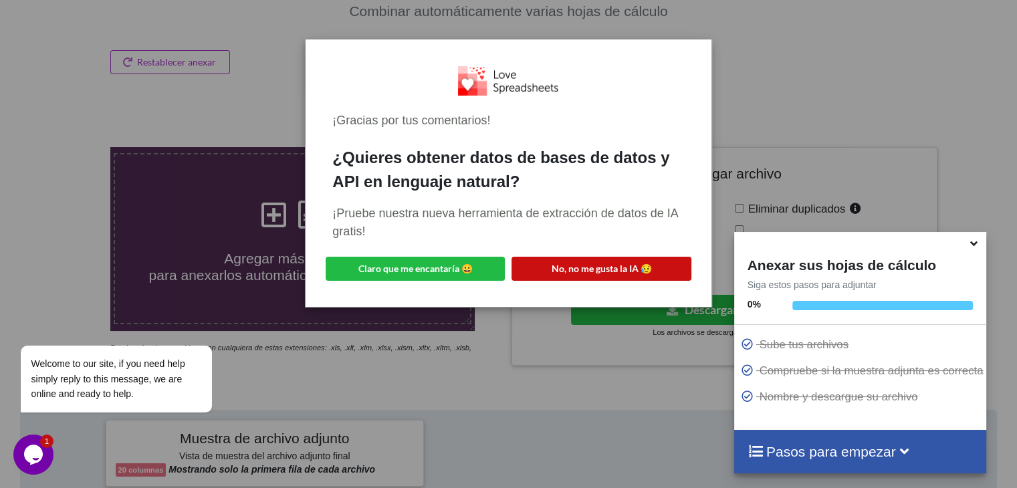
click at [599, 272] on font "No, no me gusta la IA 😥" at bounding box center [602, 268] width 100 height 11
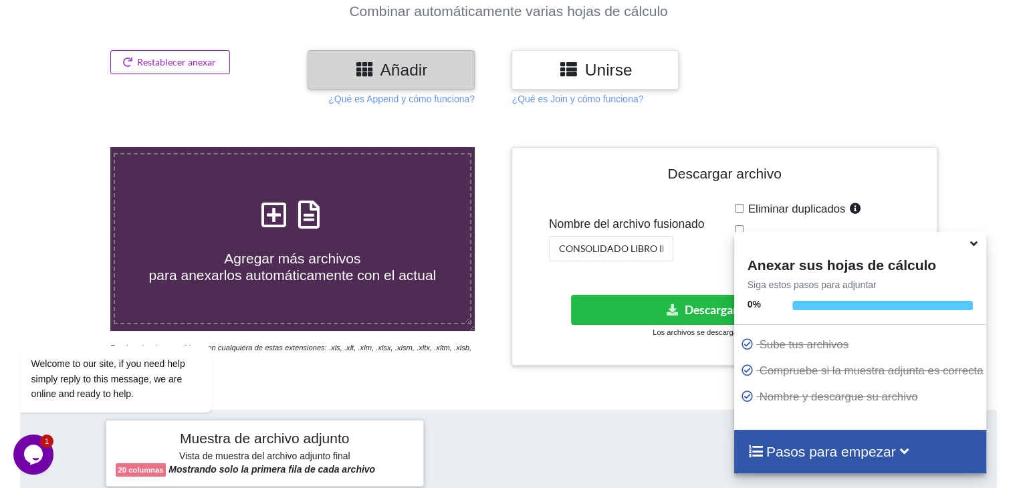
click at [195, 66] on font "Restablecer anexar" at bounding box center [176, 61] width 79 height 11
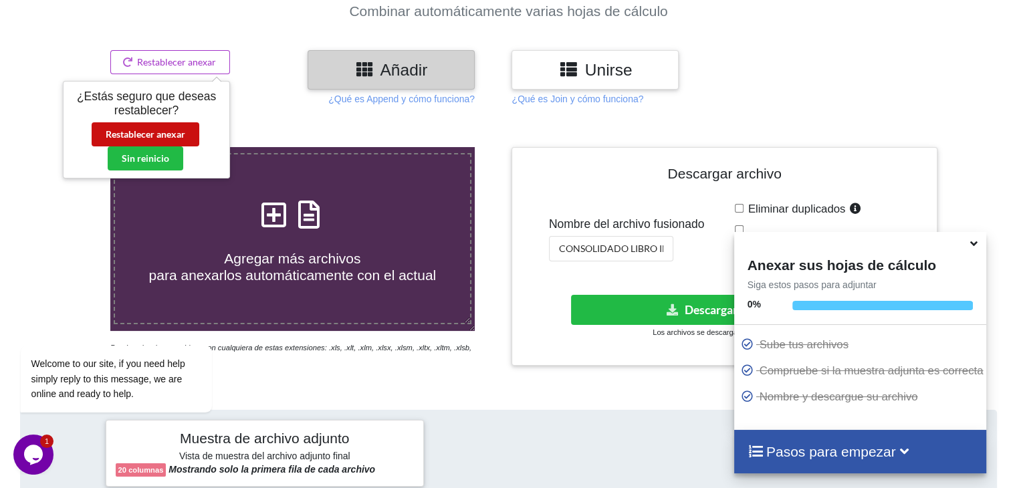
click at [173, 128] on font "Restablecer anexar" at bounding box center [146, 133] width 80 height 11
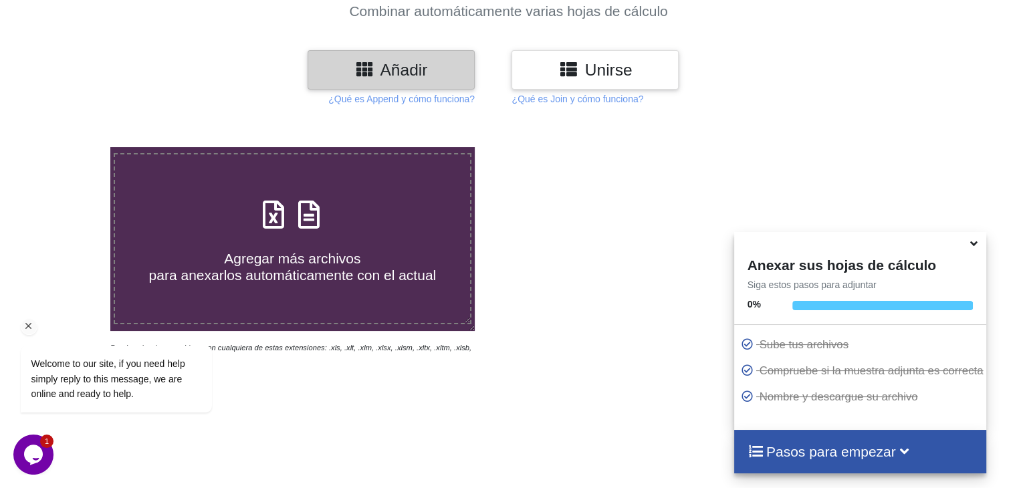
click at [278, 219] on icon at bounding box center [273, 208] width 33 height 28
click at [70, 147] on input "Agregar más archivos para anexarlos automáticamente con el actual" at bounding box center [70, 147] width 0 height 0
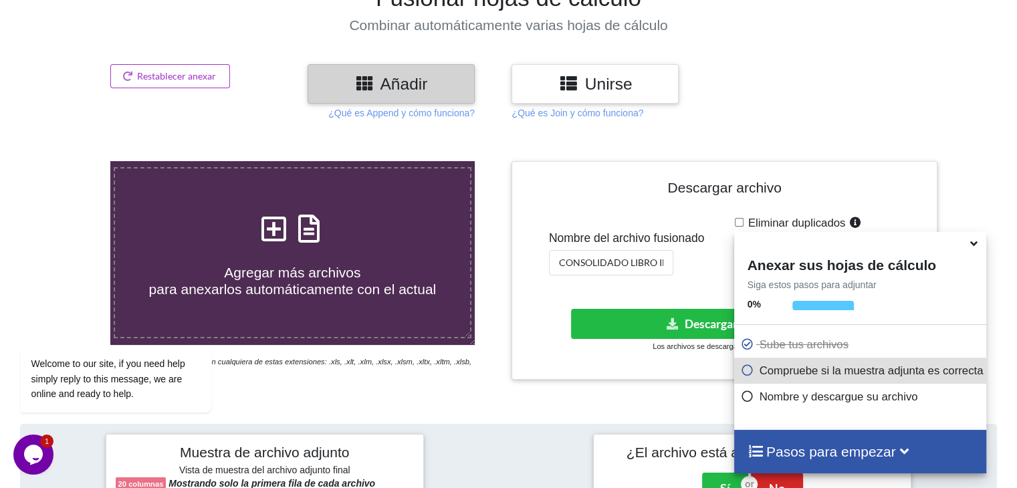
scroll to position [7, 0]
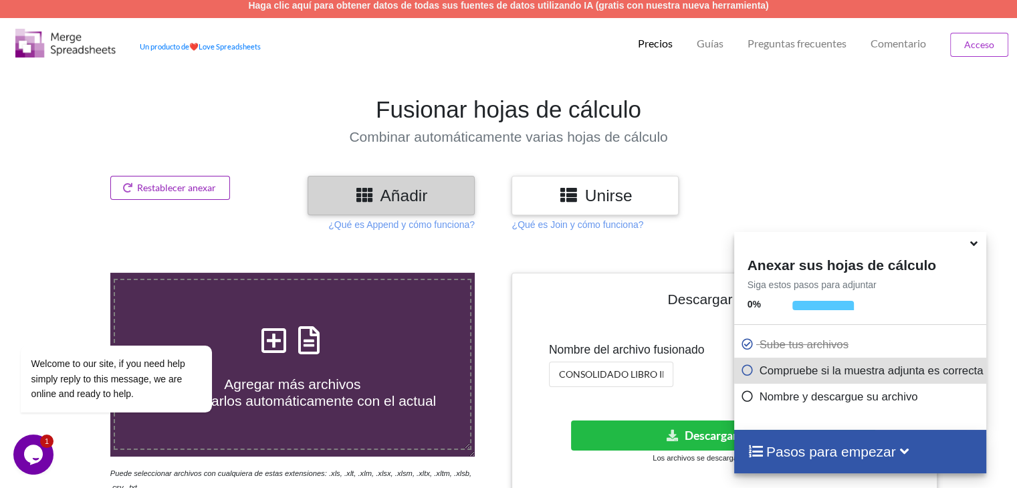
click at [209, 177] on button "Restablecer anexar" at bounding box center [170, 188] width 120 height 24
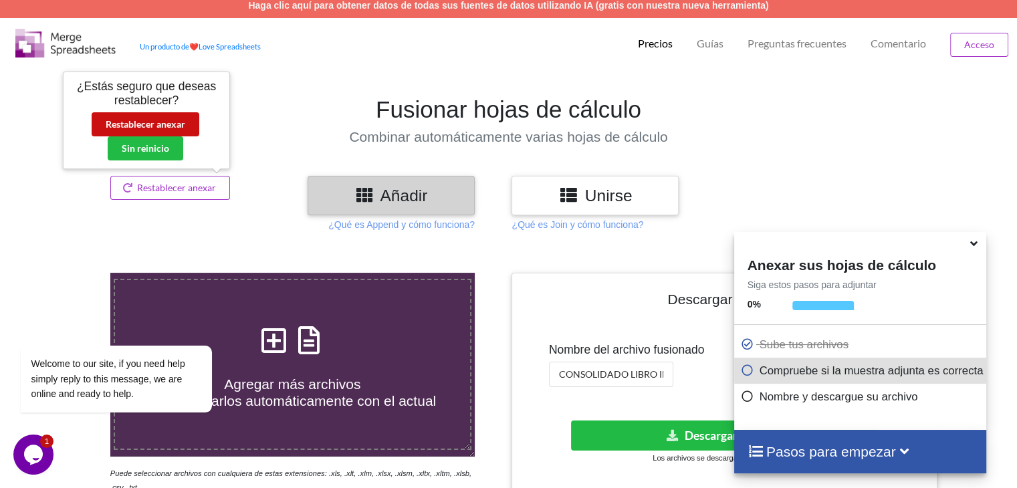
click at [189, 126] on button "Restablecer anexar" at bounding box center [146, 124] width 108 height 24
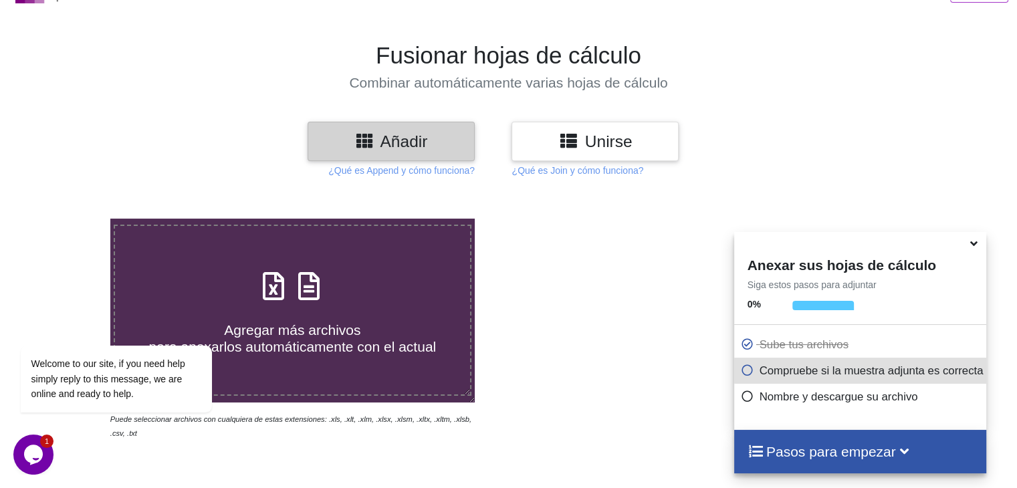
scroll to position [140, 0]
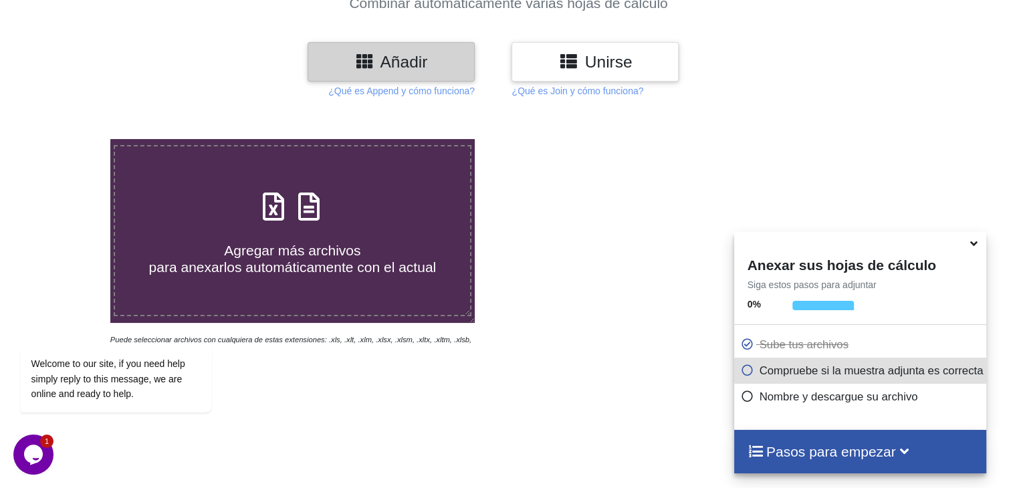
click at [321, 221] on span at bounding box center [292, 207] width 71 height 31
click at [70, 139] on input "Agregar más archivos para anexarlos automáticamente con el actual" at bounding box center [70, 139] width 0 height 0
type input "C:\fakepath\DetalleComprobantesRegistrados - 2025-10-02T161753.647.xlsx"
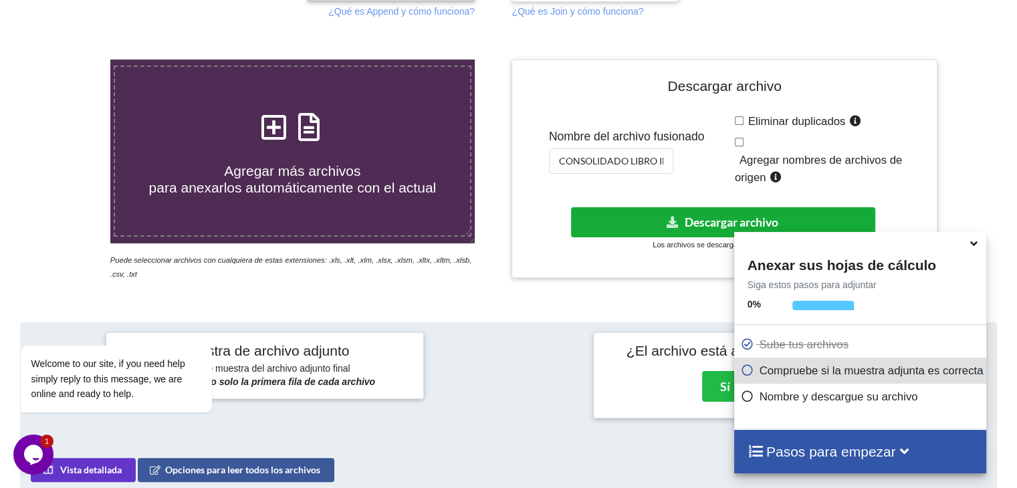
scroll to position [211, 0]
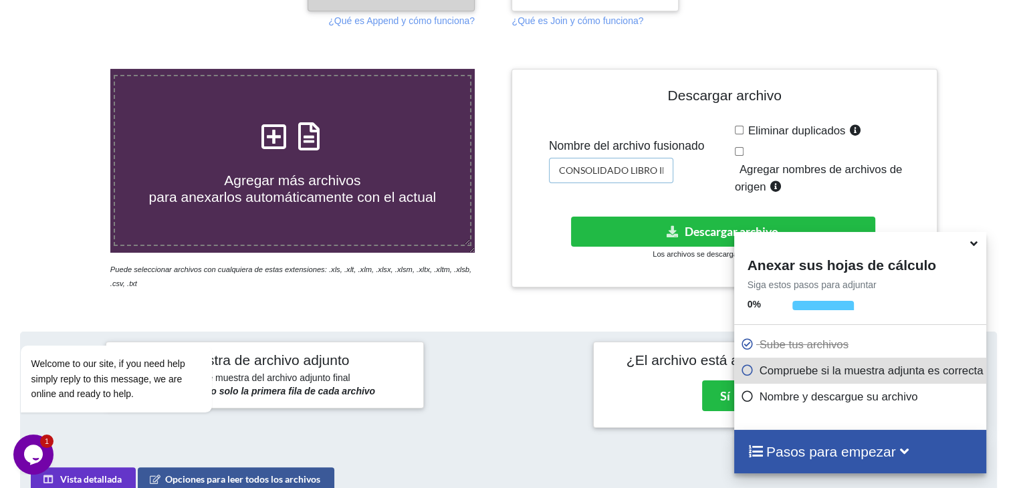
click at [665, 171] on input "CONSOLIDADO LIBRO INGRESOS 2023" at bounding box center [611, 170] width 124 height 25
drag, startPoint x: 671, startPoint y: 174, endPoint x: 690, endPoint y: 178, distance: 19.1
click at [690, 178] on div "Nombre del archivo fusionado CONSOLIDADO LIBRO INGRESOS 2023" at bounding box center [627, 161] width 156 height 44
click at [669, 172] on input "CONSOLIDADO LIBRO INGRESOS 2023" at bounding box center [611, 170] width 124 height 25
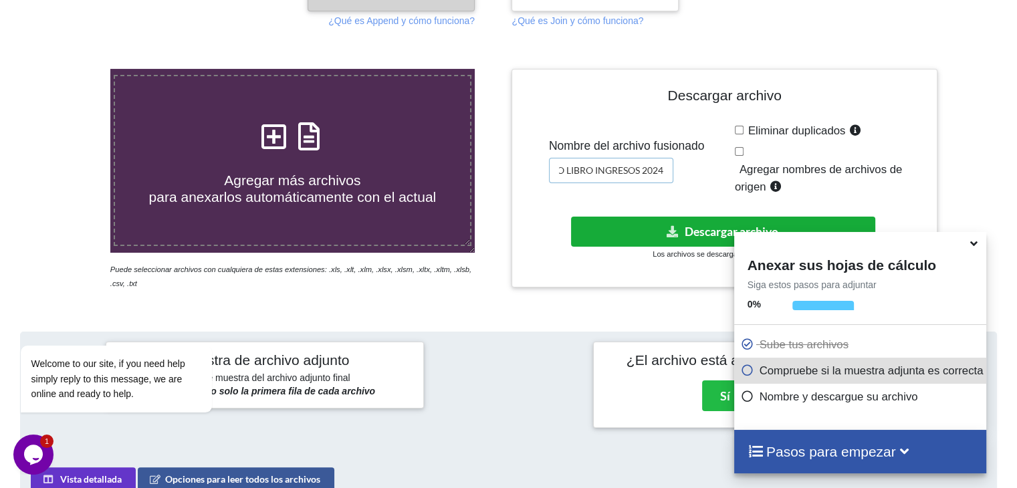
type input "CONSOLIDADO LIBRO INGRESOS 2024"
click at [682, 227] on button "Descargar archivo" at bounding box center [723, 232] width 304 height 30
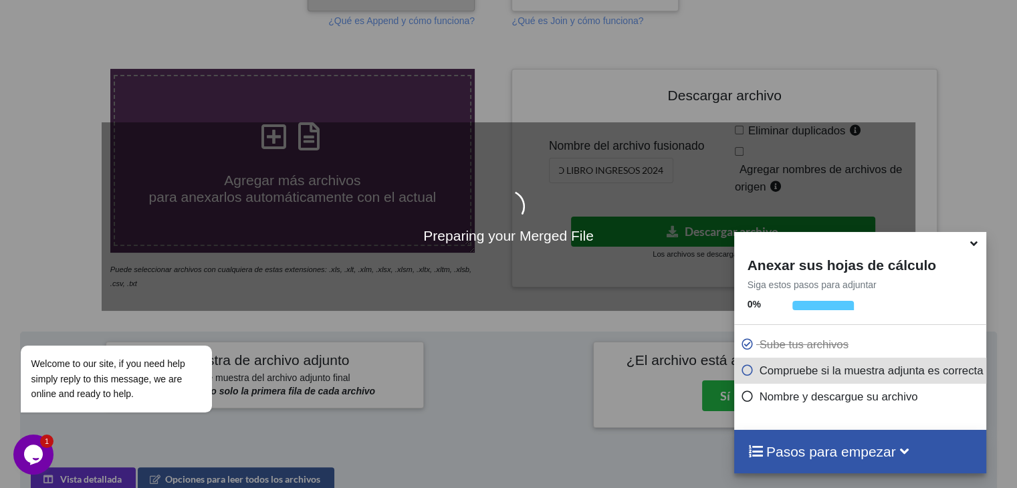
scroll to position [0, 0]
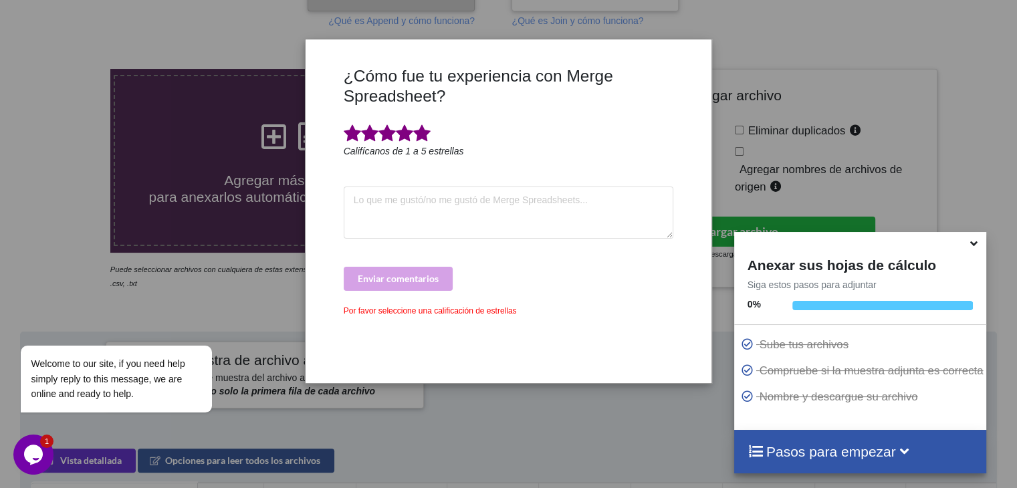
click at [428, 129] on span at bounding box center [421, 133] width 17 height 19
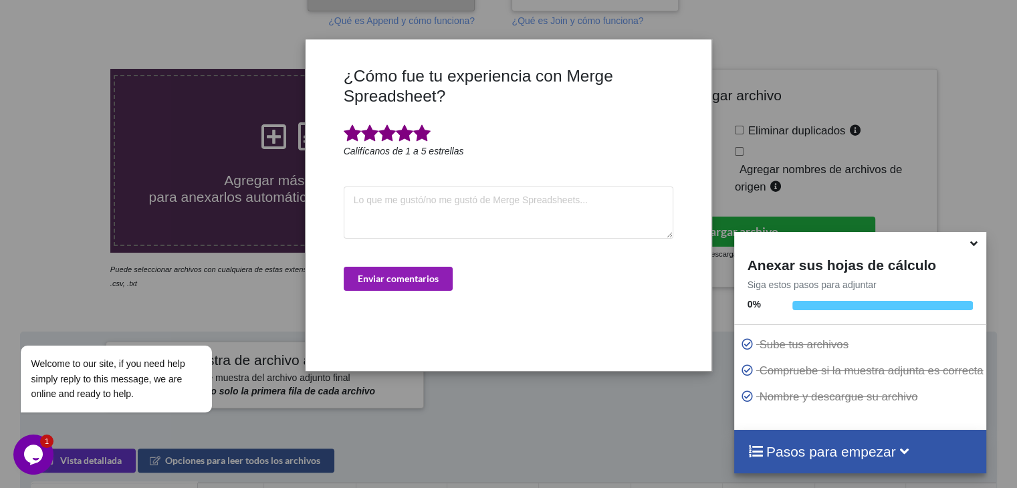
click at [417, 286] on button "Enviar comentarios" at bounding box center [398, 279] width 109 height 24
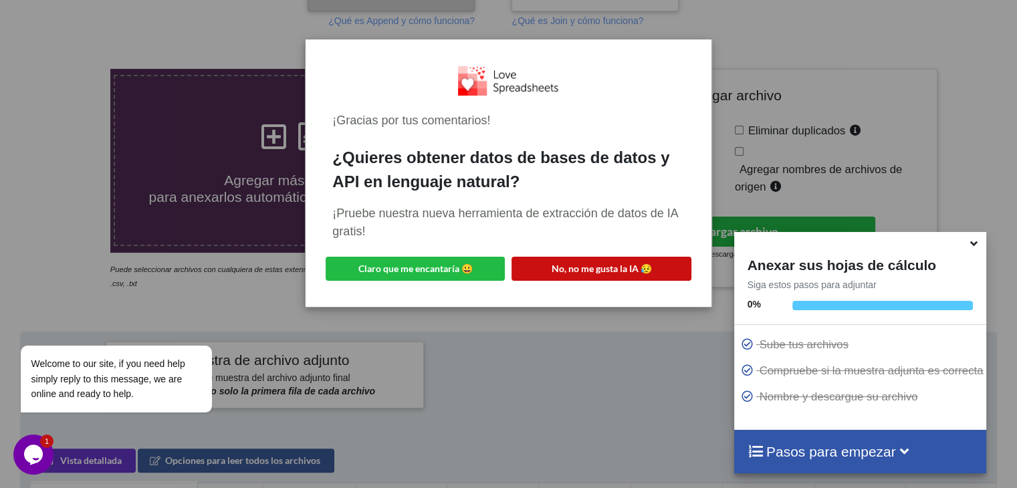
click at [572, 268] on font "No, no me gusta la IA 😥" at bounding box center [602, 268] width 100 height 11
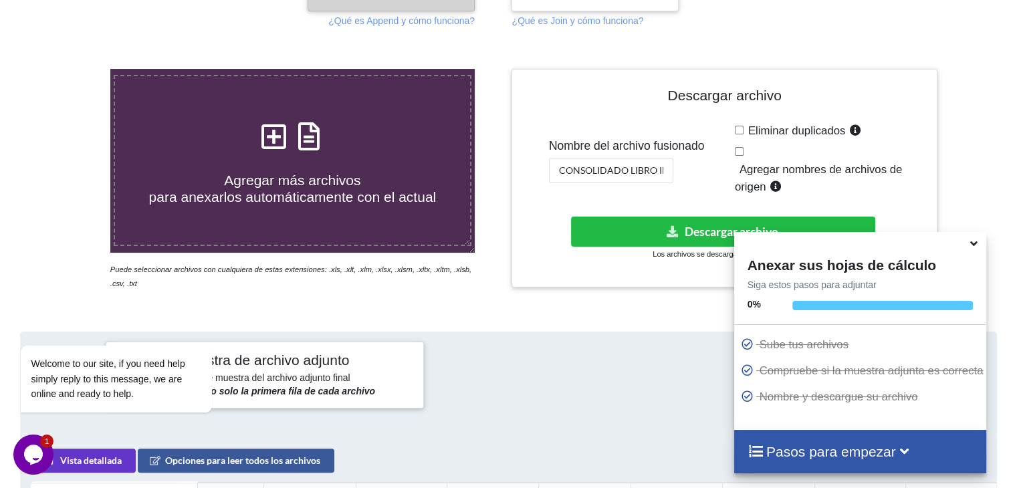
scroll to position [10, 0]
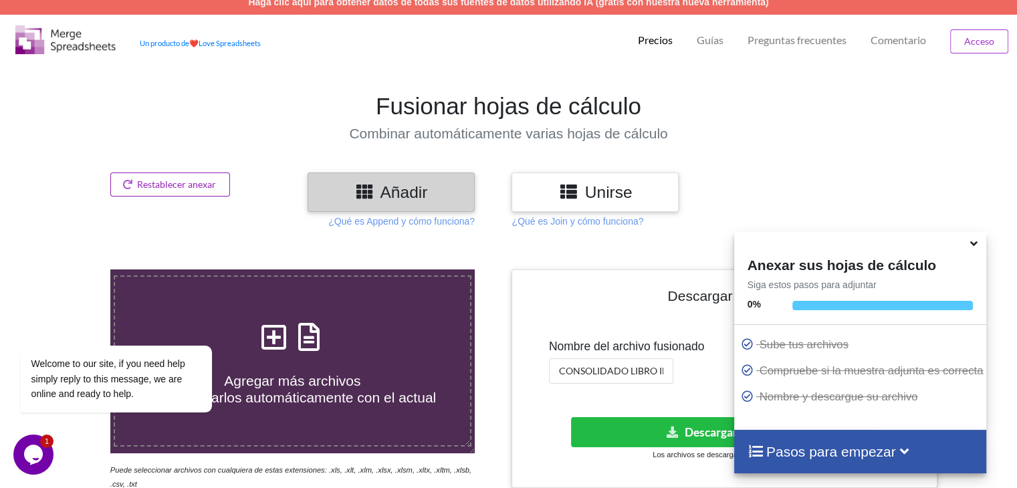
drag, startPoint x: 196, startPoint y: 188, endPoint x: 198, endPoint y: 165, distance: 23.5
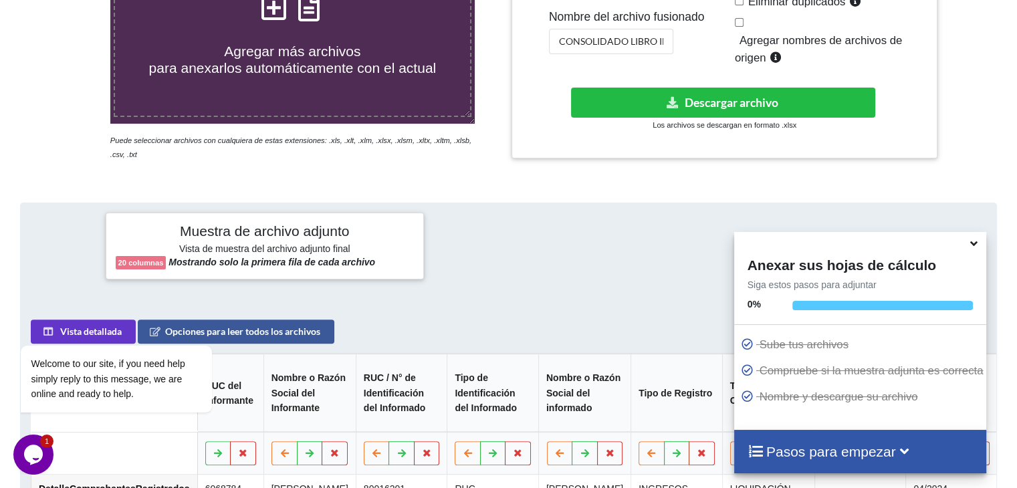
scroll to position [144, 0]
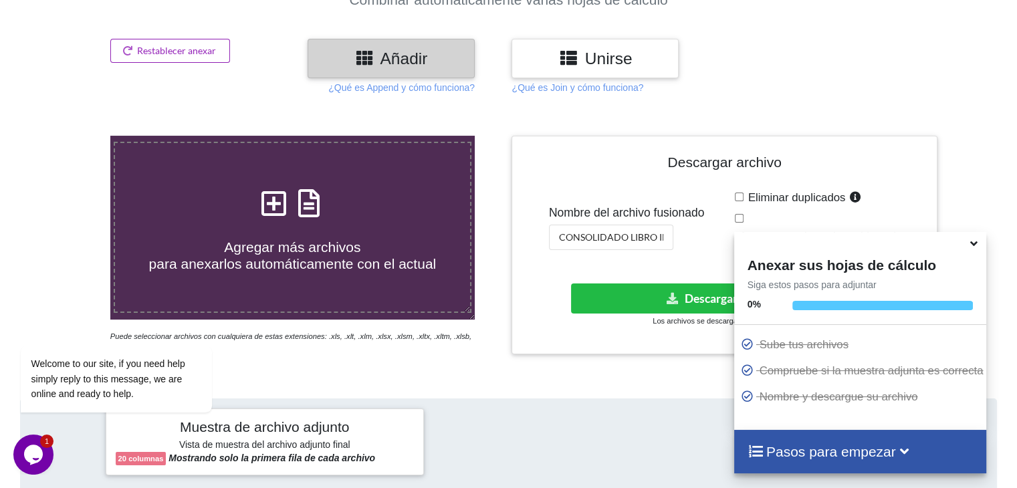
click at [183, 57] on button "Restablecer anexar" at bounding box center [170, 51] width 120 height 24
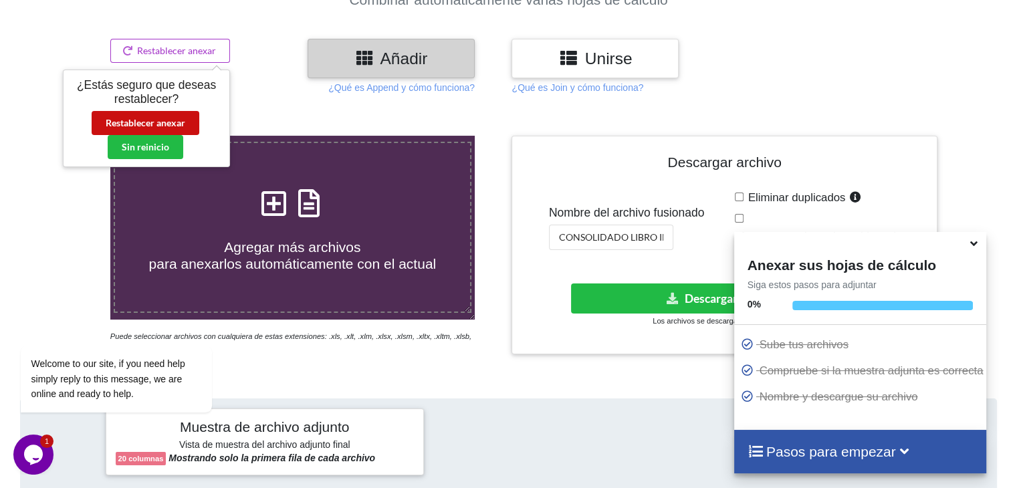
click at [178, 118] on font "Restablecer anexar" at bounding box center [146, 122] width 80 height 11
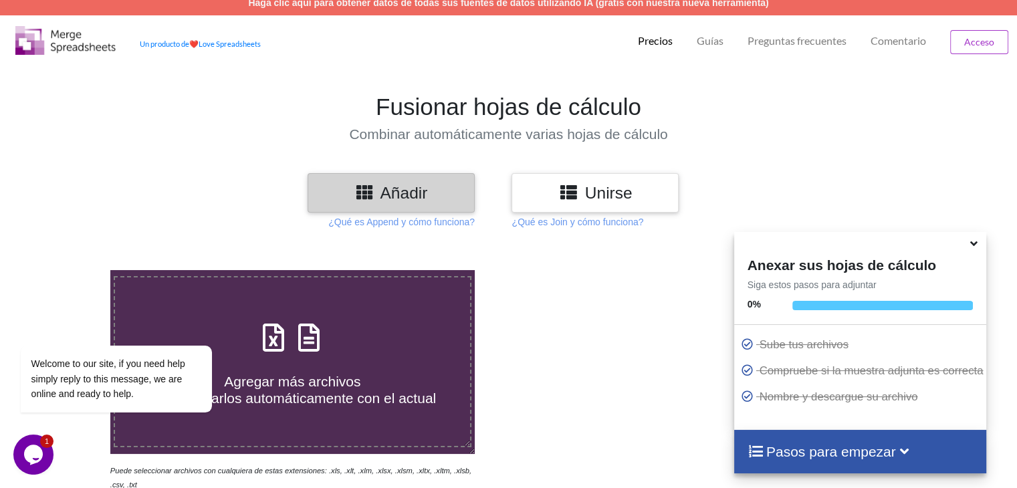
scroll to position [0, 0]
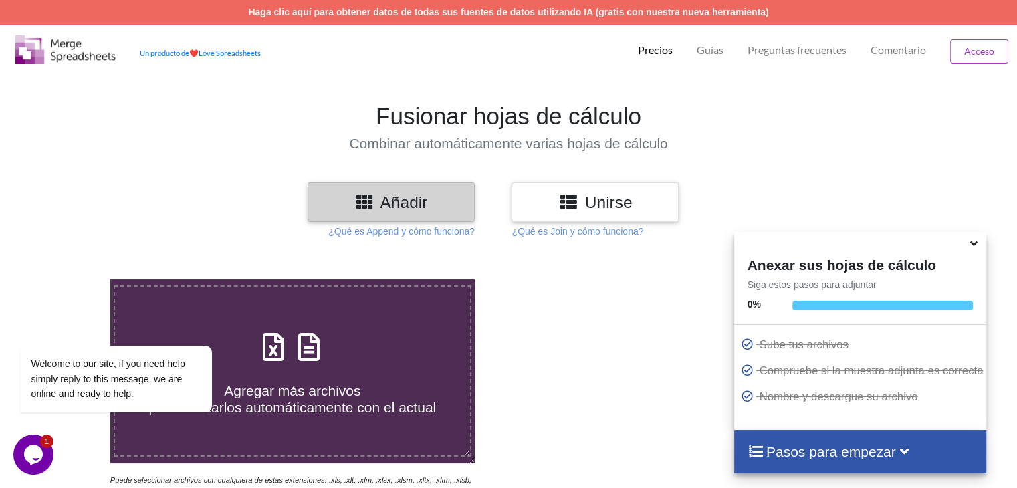
click at [368, 328] on div "Agregar más archivos para anexarlos automáticamente con el actual" at bounding box center [292, 371] width 354 height 90
click at [70, 280] on input "Agregar más archivos para anexarlos automáticamente con el actual" at bounding box center [70, 280] width 0 height 0
type input "C:\fakepath\DetalleComprobantesRegistrados - 2025-10-02T162251.194.xlsx"
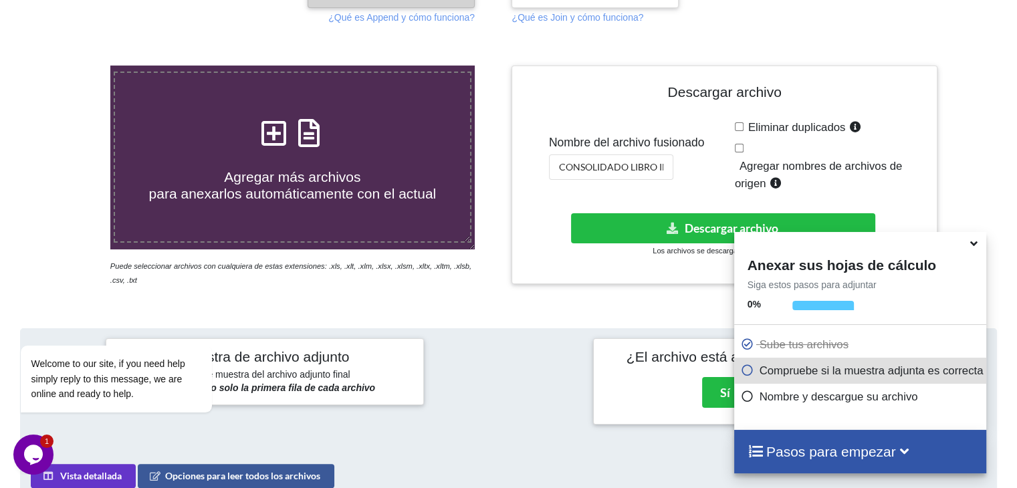
scroll to position [183, 0]
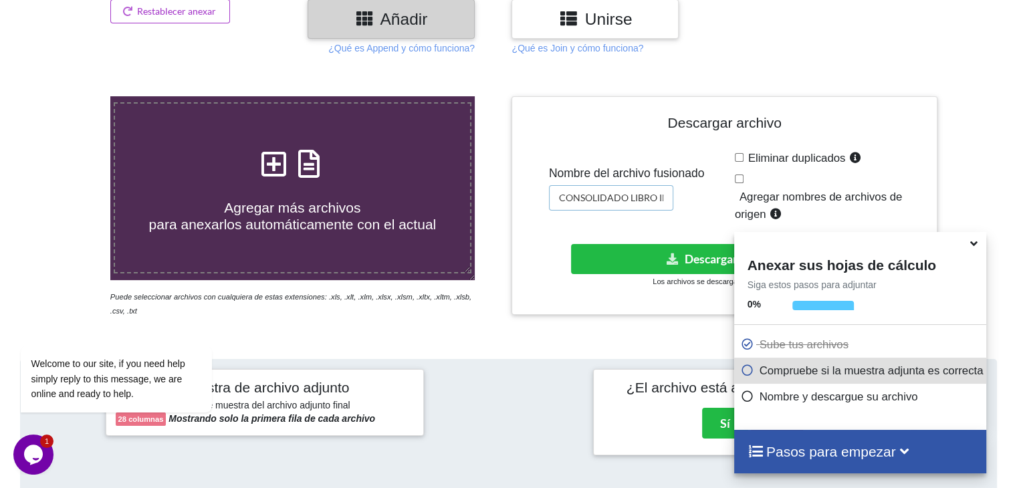
click at [669, 201] on input "CONSOLIDADO LIBRO INGRESOS 2024" at bounding box center [611, 197] width 124 height 25
click at [666, 191] on input "CONSOLIDADO LIBRO INGRESOS 2024" at bounding box center [611, 197] width 124 height 25
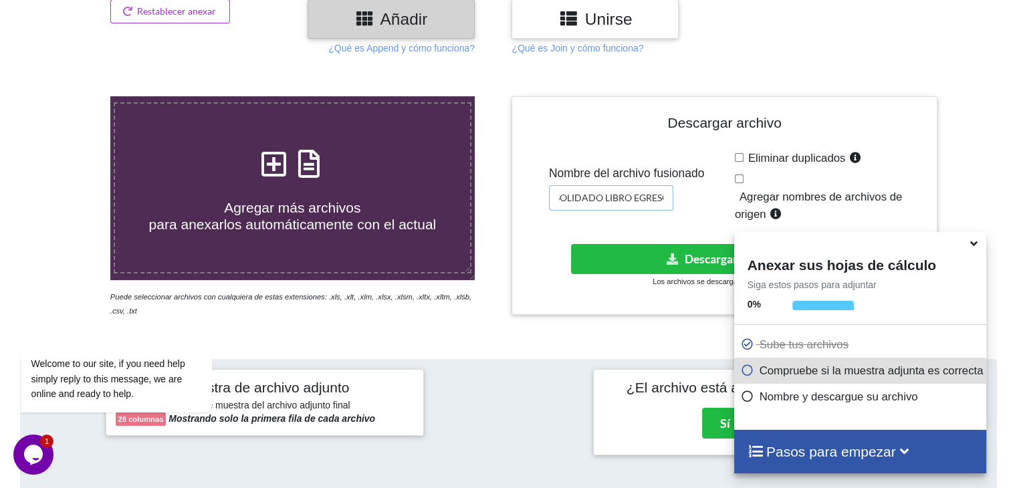
scroll to position [0, 37]
type input "CONSOLIDADO LIBRO EGRESOS 2024"
click at [681, 257] on button "Descargar archivo" at bounding box center [723, 259] width 304 height 30
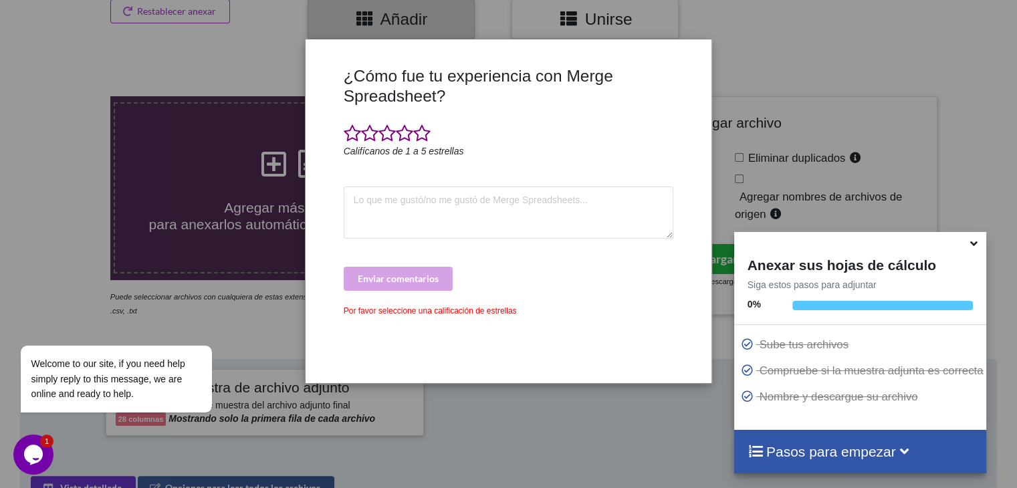
click at [421, 142] on span at bounding box center [421, 133] width 17 height 19
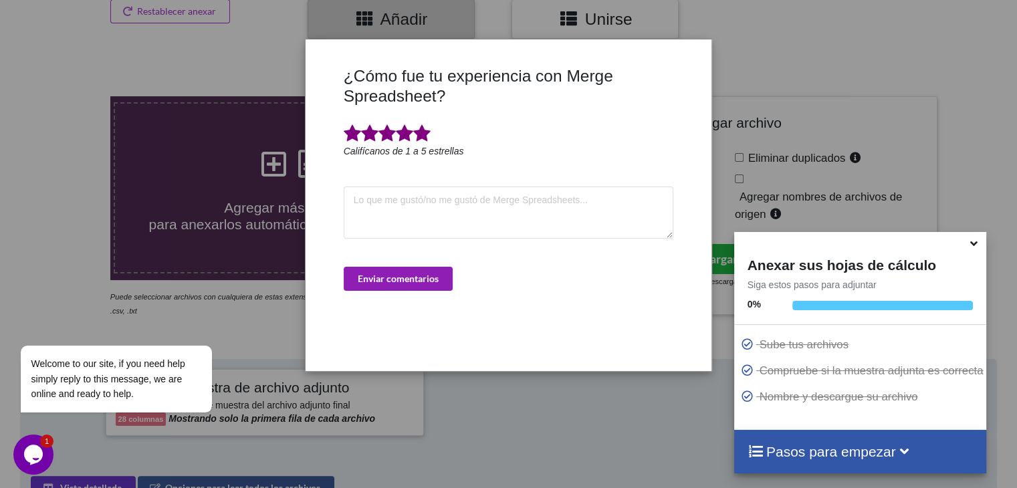
click at [399, 280] on font "Enviar comentarios" at bounding box center [398, 278] width 81 height 11
